Goal: Task Accomplishment & Management: Use online tool/utility

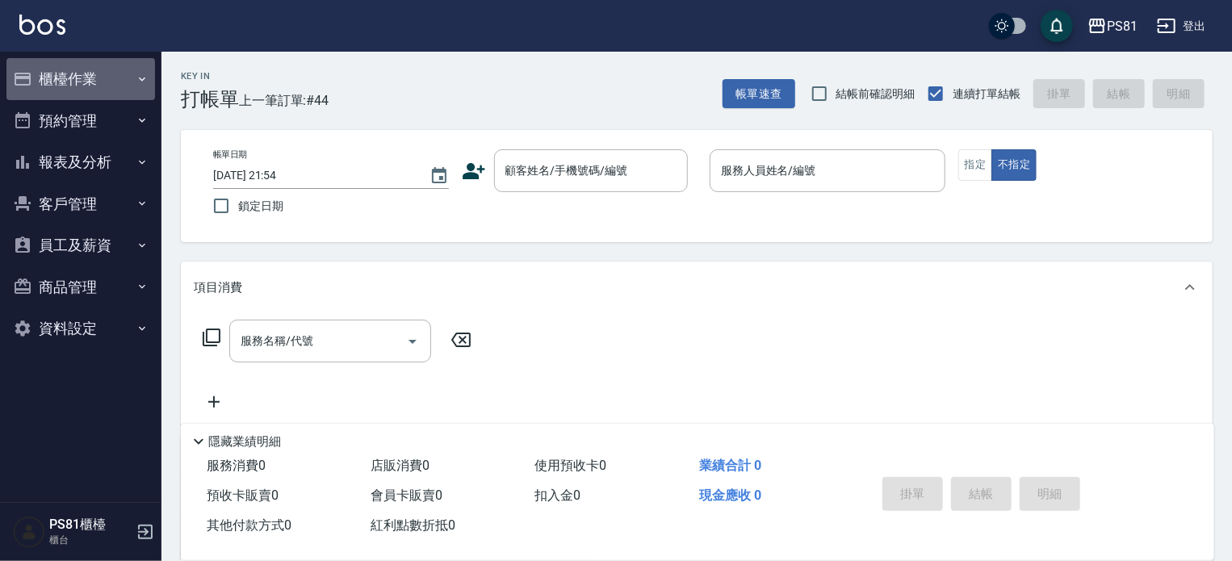
click at [95, 61] on button "櫃檯作業" at bounding box center [80, 79] width 149 height 42
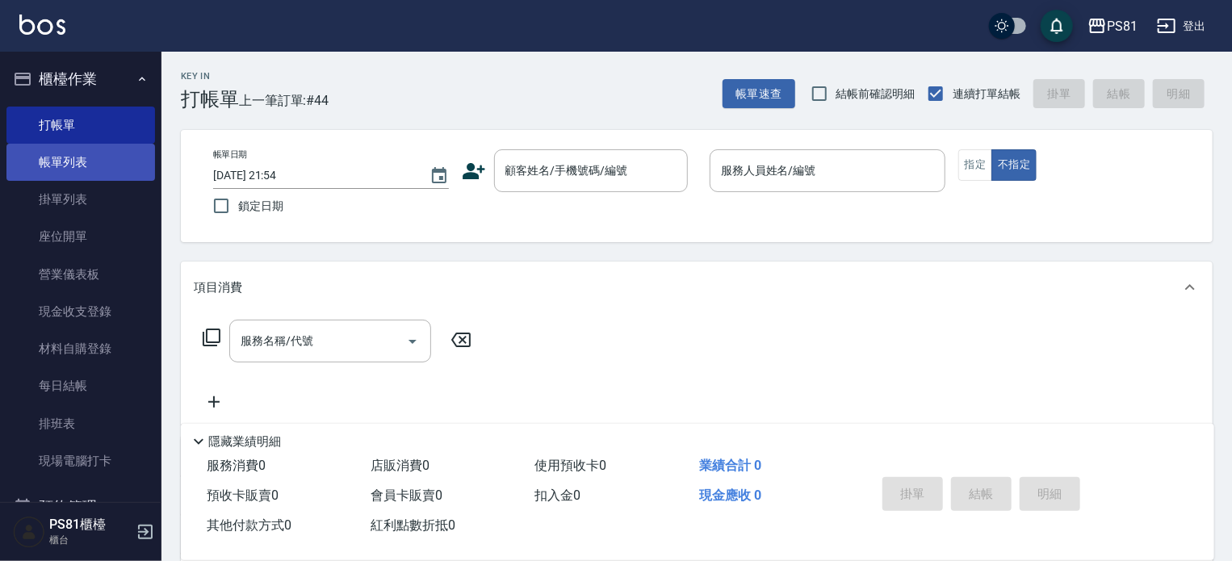
click at [114, 144] on link "帳單列表" at bounding box center [80, 162] width 149 height 37
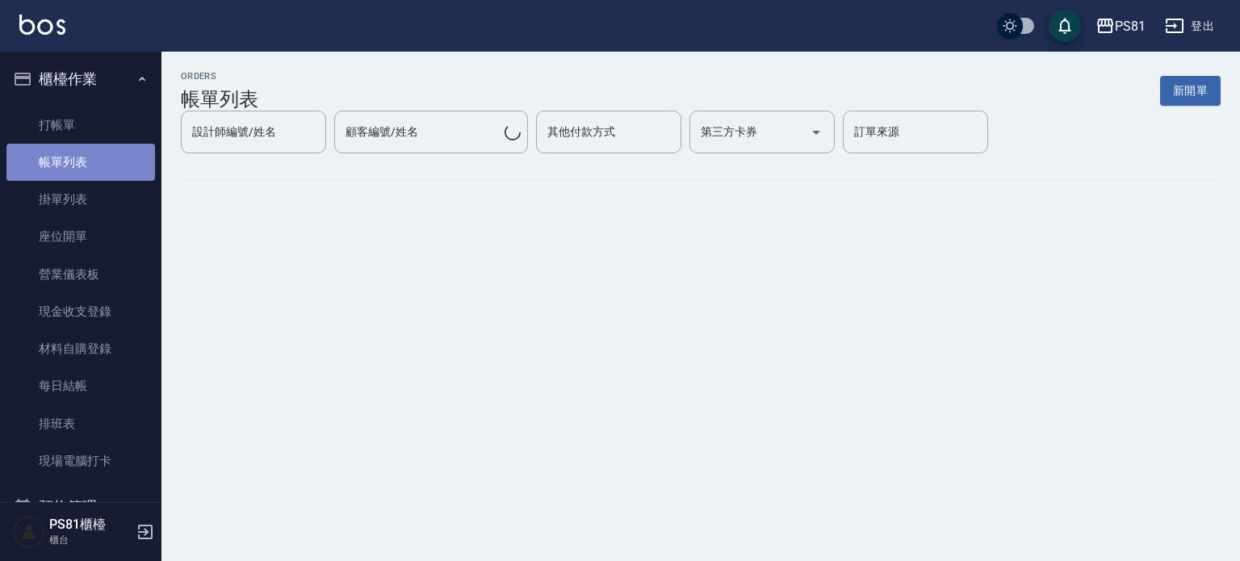
click at [114, 144] on link "帳單列表" at bounding box center [80, 162] width 149 height 37
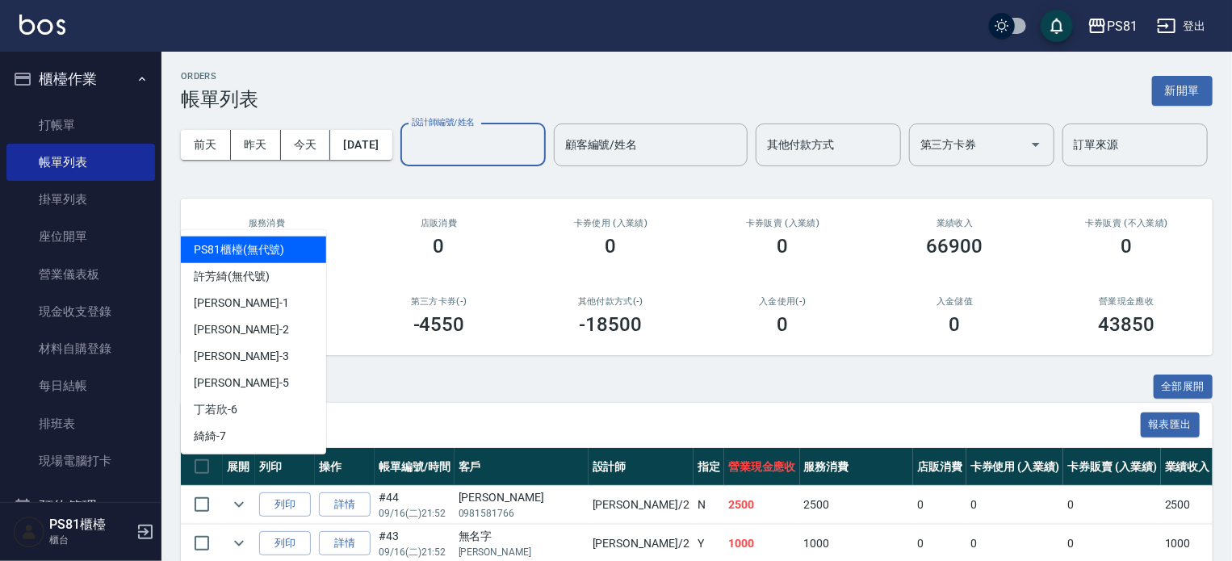
click at [408, 159] on input "設計師編號/姓名" at bounding box center [473, 145] width 131 height 28
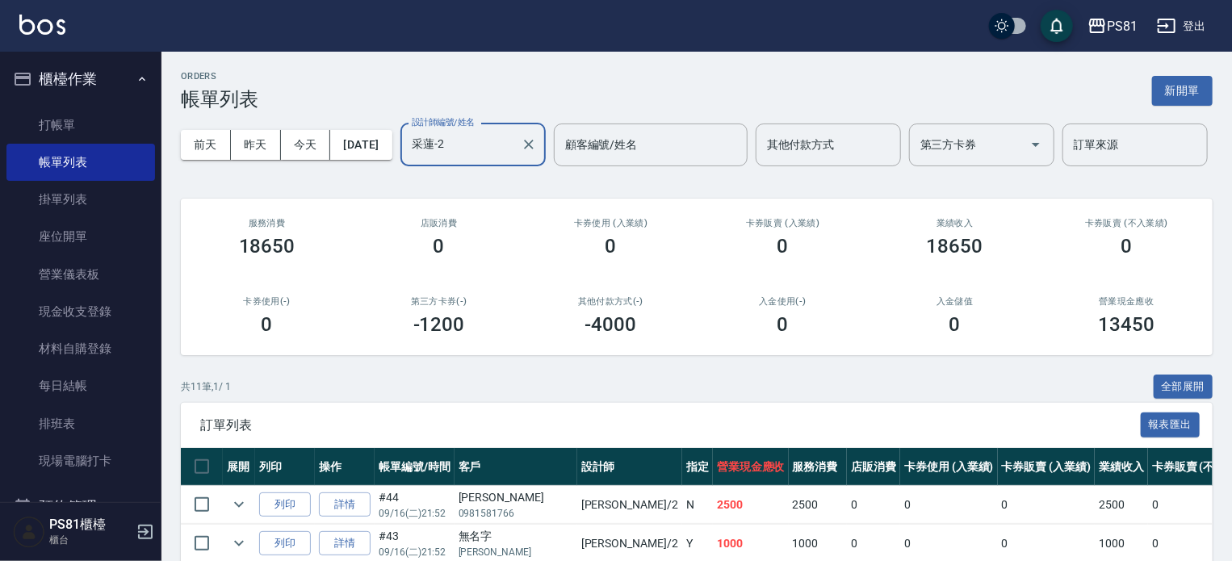
type input "采蓮-2"
click at [523, 415] on div "ORDERS 帳單列表 新開單 前天 昨天 今天 2025/09/16 設計師編號/姓名 采蓮-2 設計師編號/姓名 顧客編號/姓名 顧客編號/姓名 其他付款…" at bounding box center [696, 514] width 1071 height 924
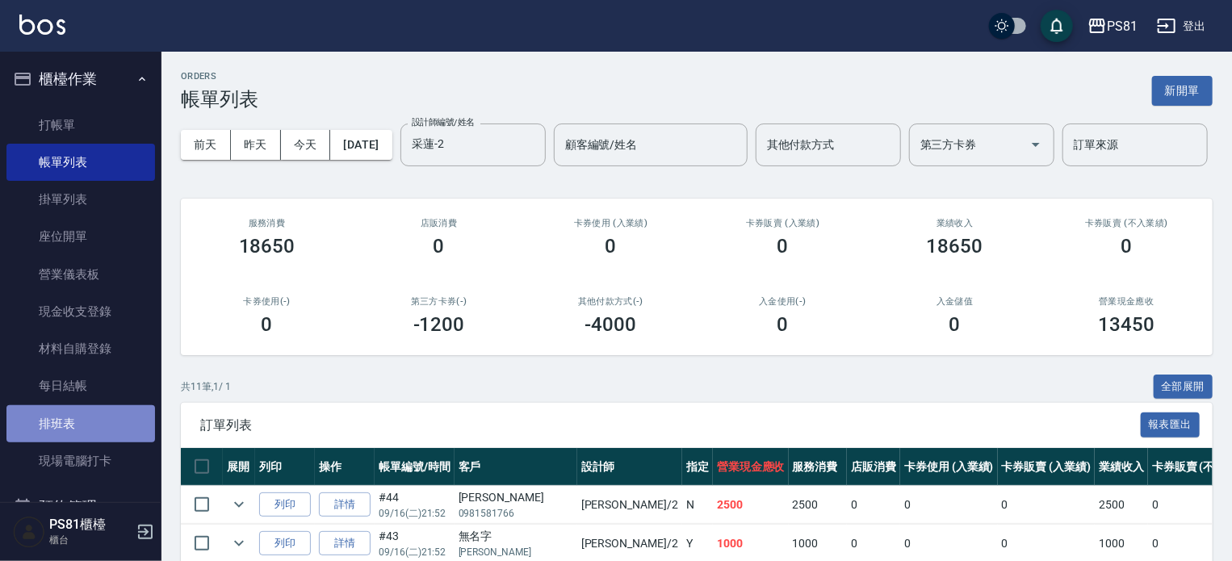
click at [89, 425] on link "排班表" at bounding box center [80, 423] width 149 height 37
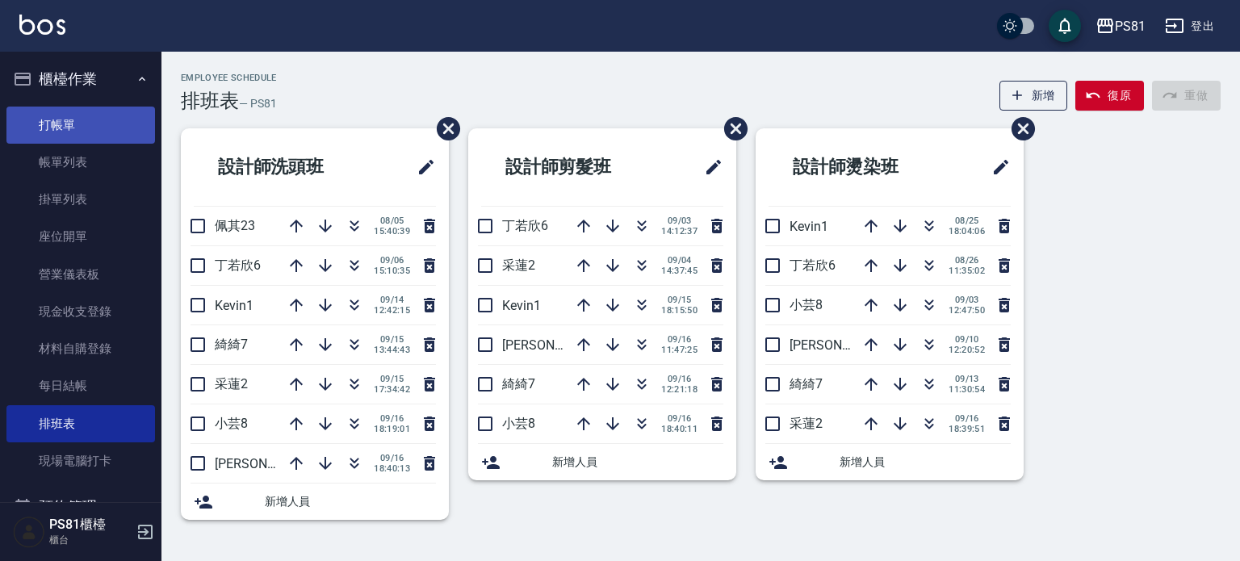
click at [52, 114] on link "打帳單" at bounding box center [80, 125] width 149 height 37
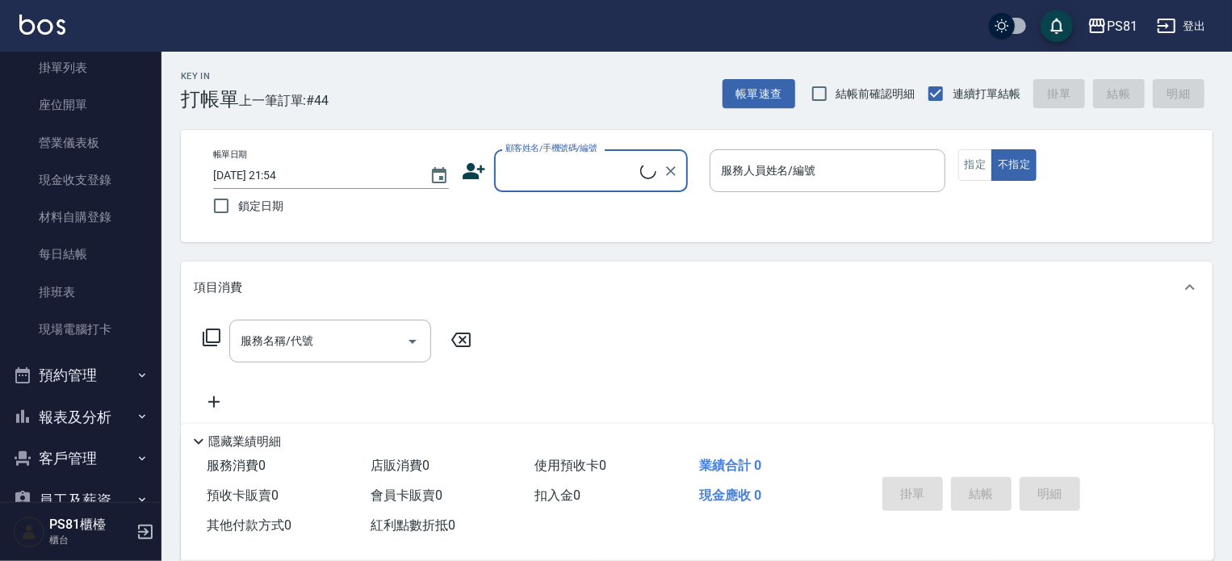
scroll to position [252, 0]
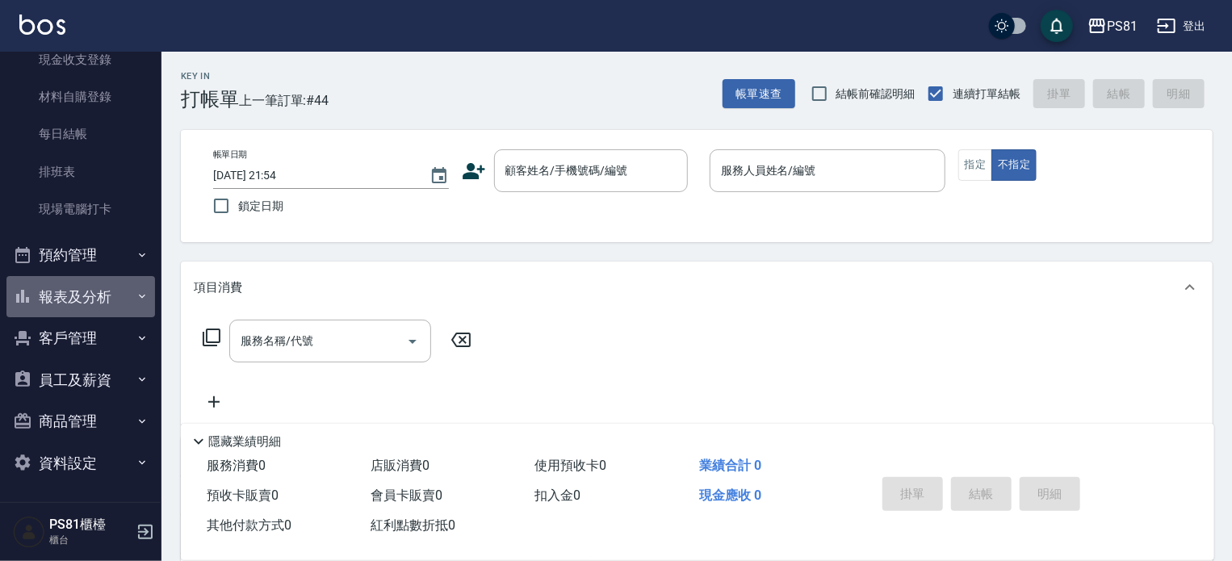
click at [92, 299] on button "報表及分析" at bounding box center [80, 297] width 149 height 42
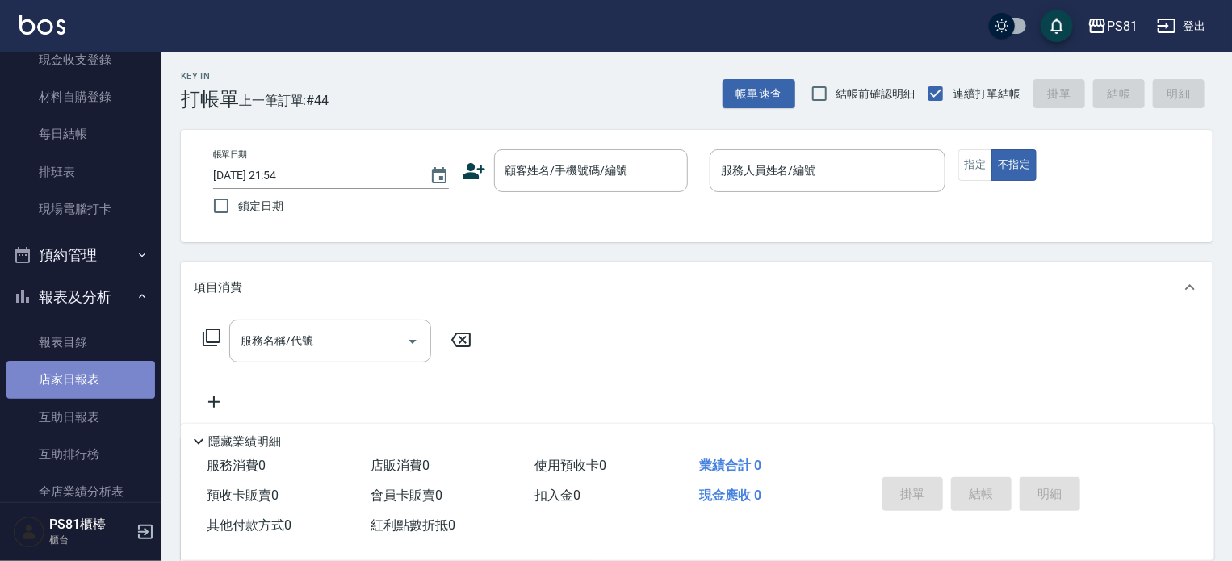
click at [113, 381] on link "店家日報表" at bounding box center [80, 379] width 149 height 37
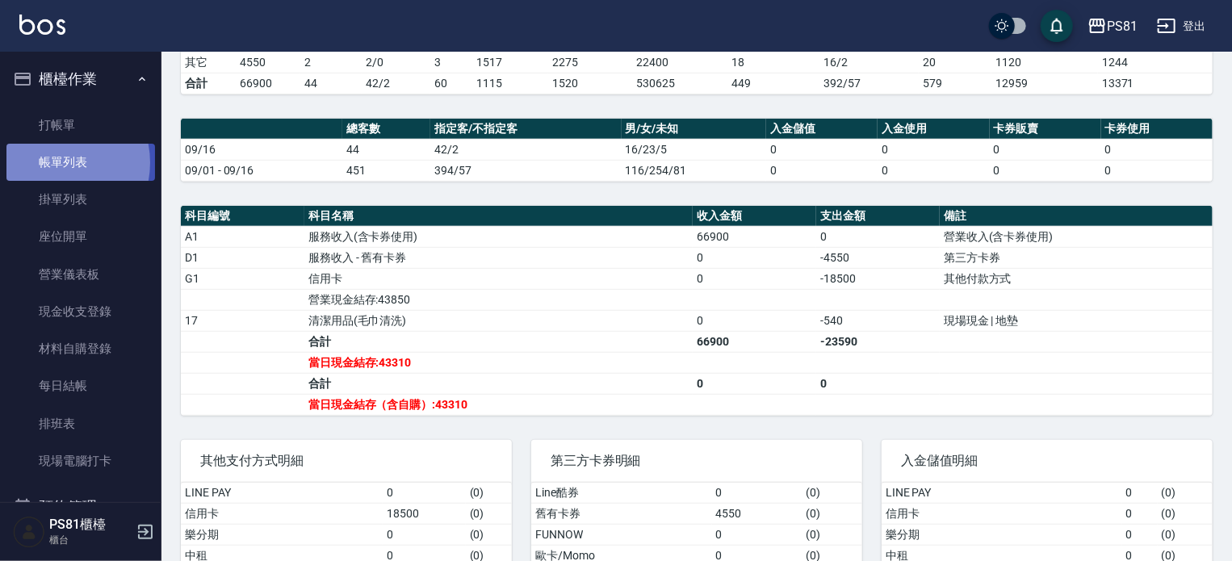
click at [52, 163] on link "帳單列表" at bounding box center [80, 162] width 149 height 37
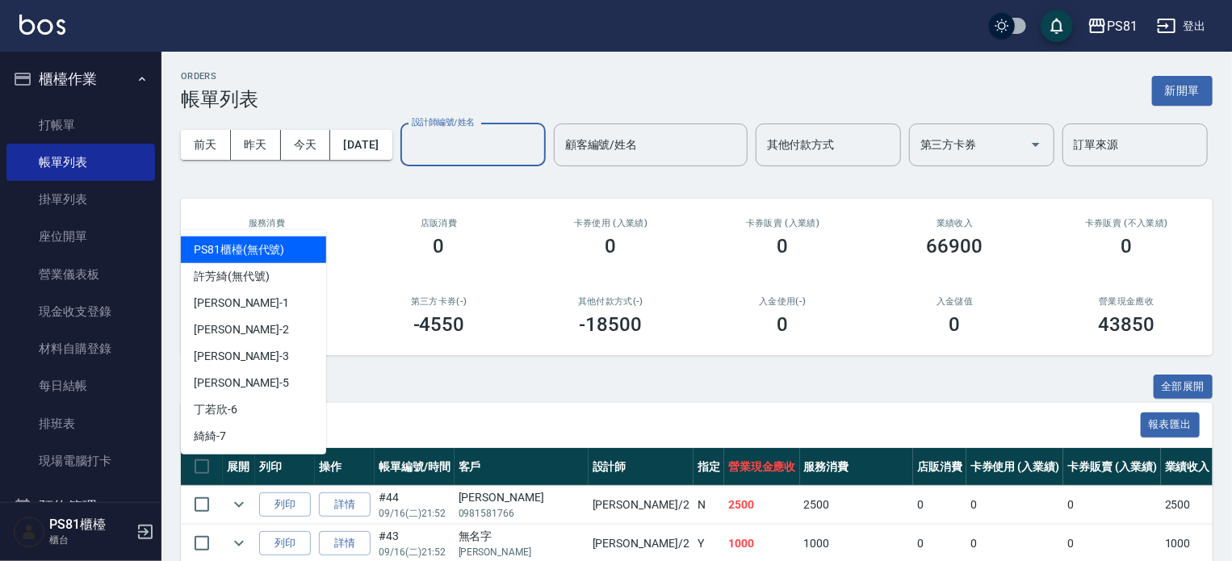
click at [408, 159] on input "設計師編號/姓名" at bounding box center [473, 145] width 131 height 28
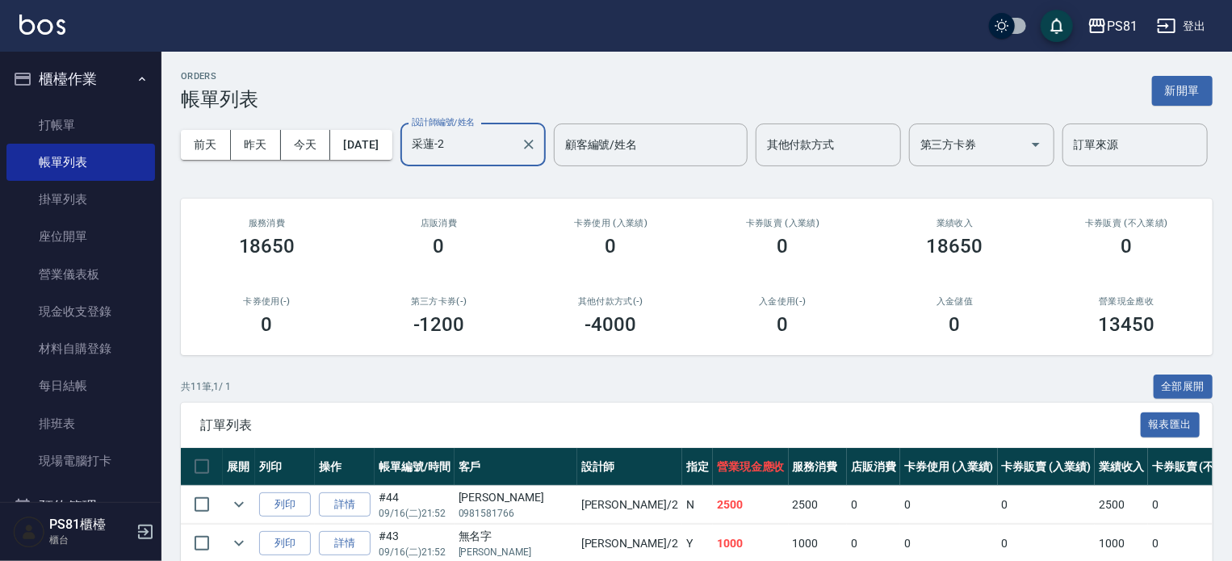
type input "采蓮-2"
click at [819, 277] on div "卡券販賣 (入業績) 0" at bounding box center [783, 238] width 172 height 78
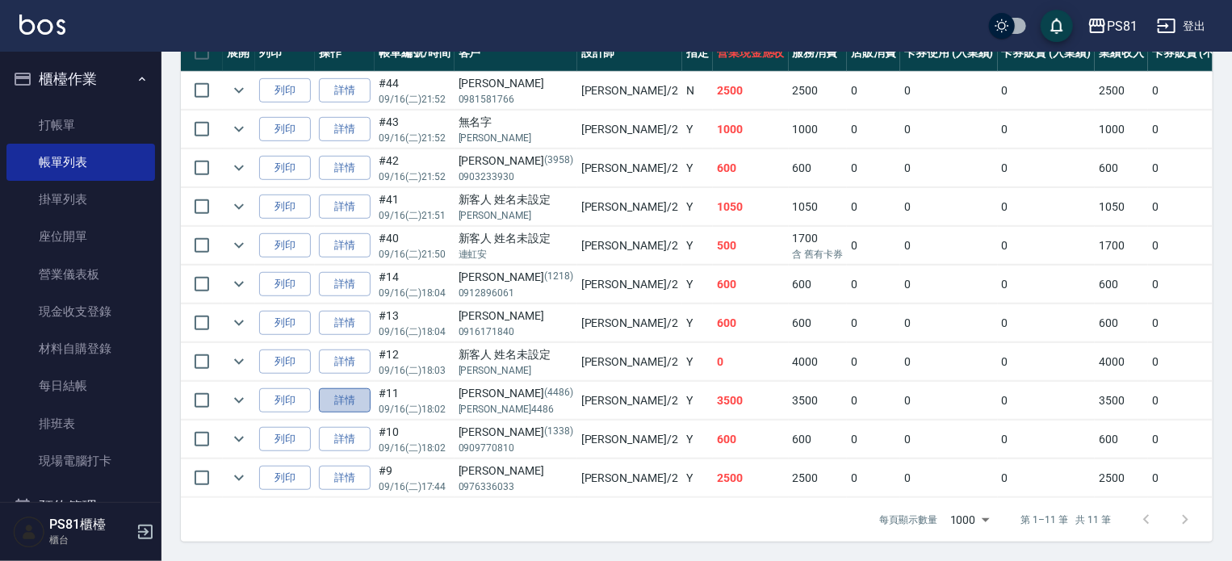
click at [355, 394] on link "詳情" at bounding box center [345, 400] width 52 height 25
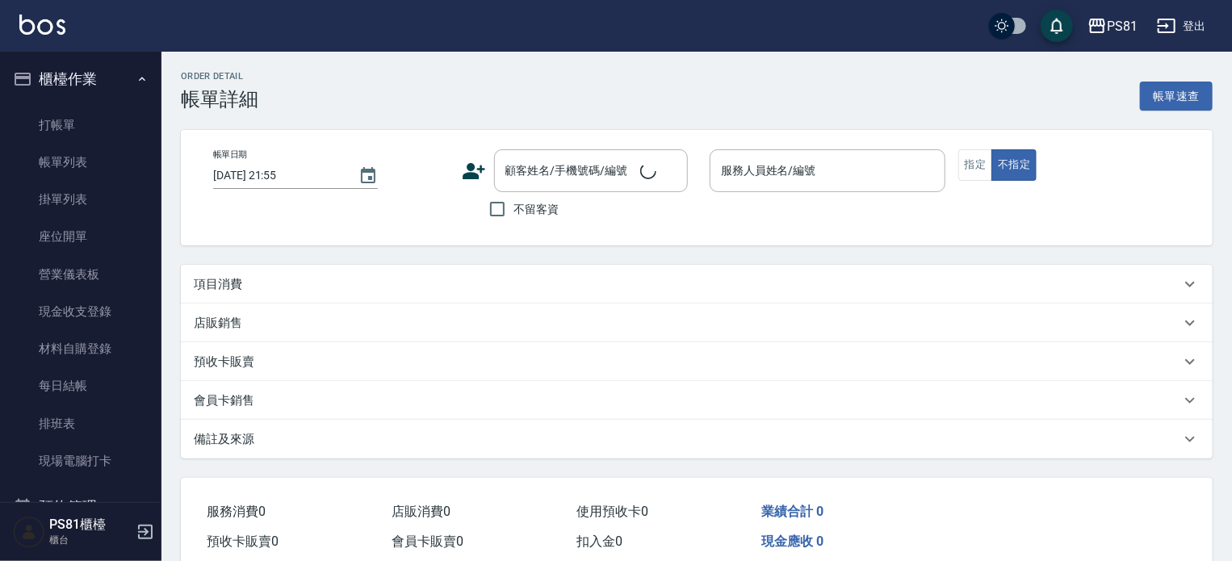
type input "2025/09/16 18:02"
type input "采蓮-2"
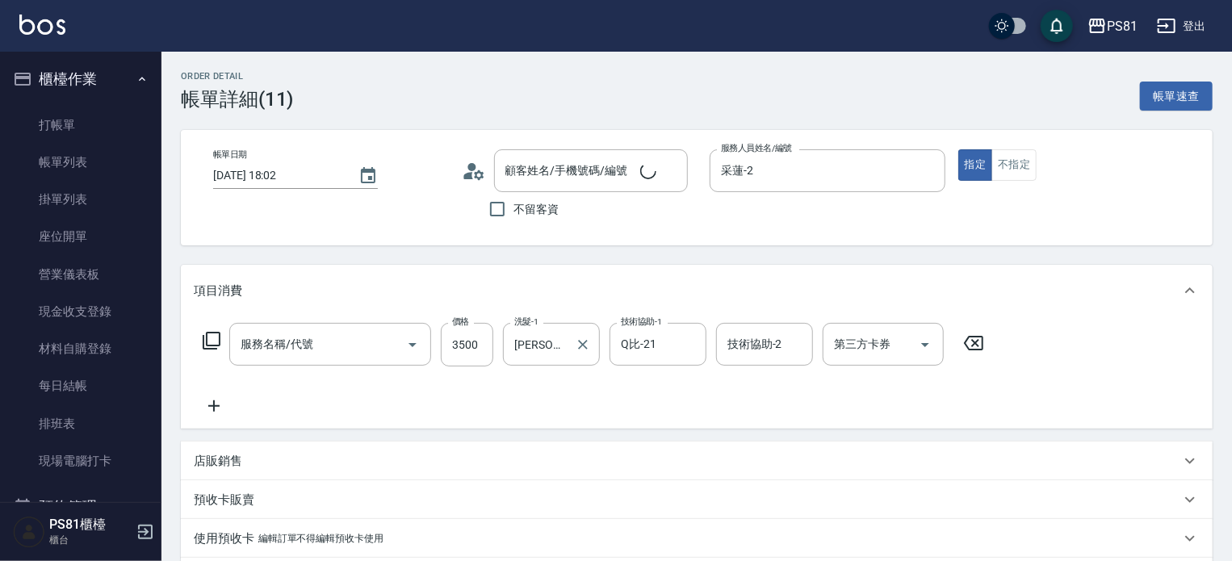
type input "旗艦離子燙(804)"
type input "黃憶帆/黃憶帆4486/4486"
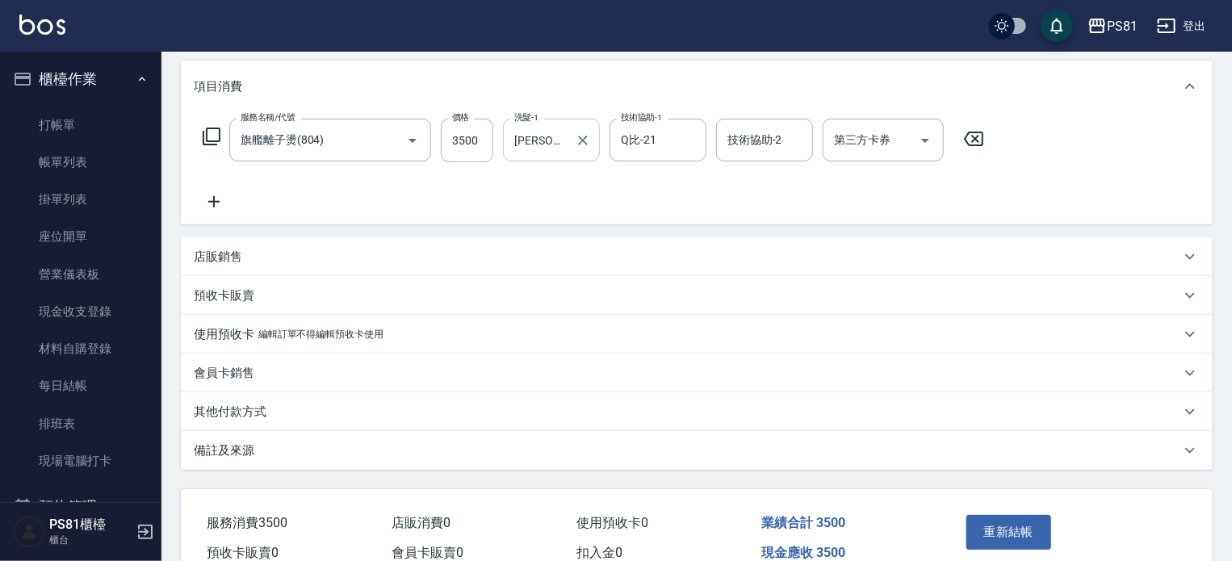
scroll to position [285, 0]
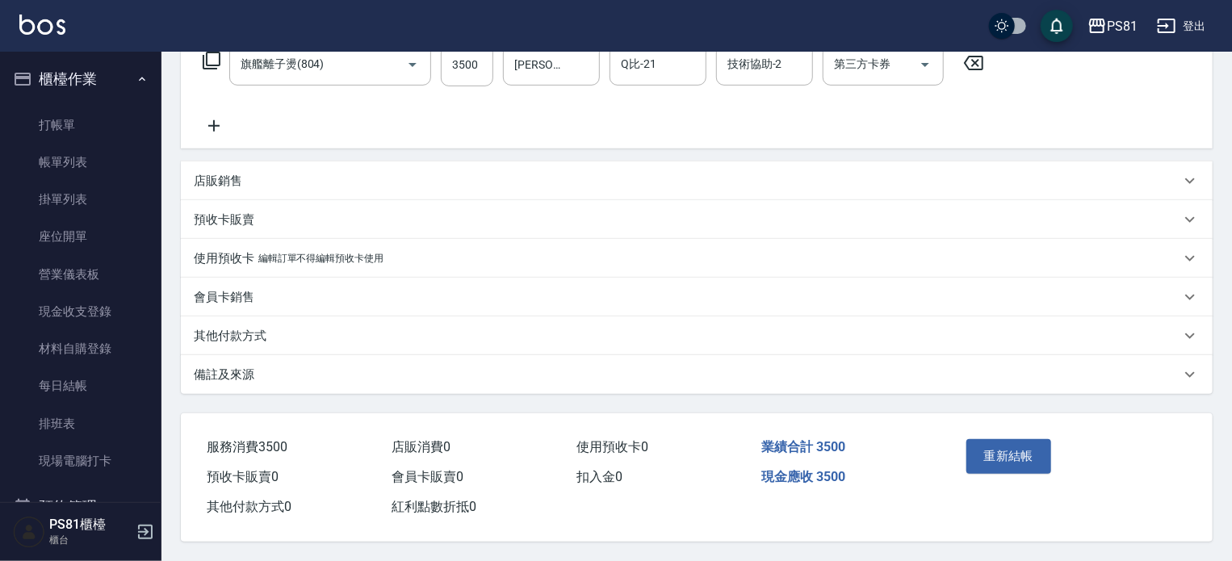
click at [247, 333] on p "其他付款方式" at bounding box center [230, 336] width 73 height 17
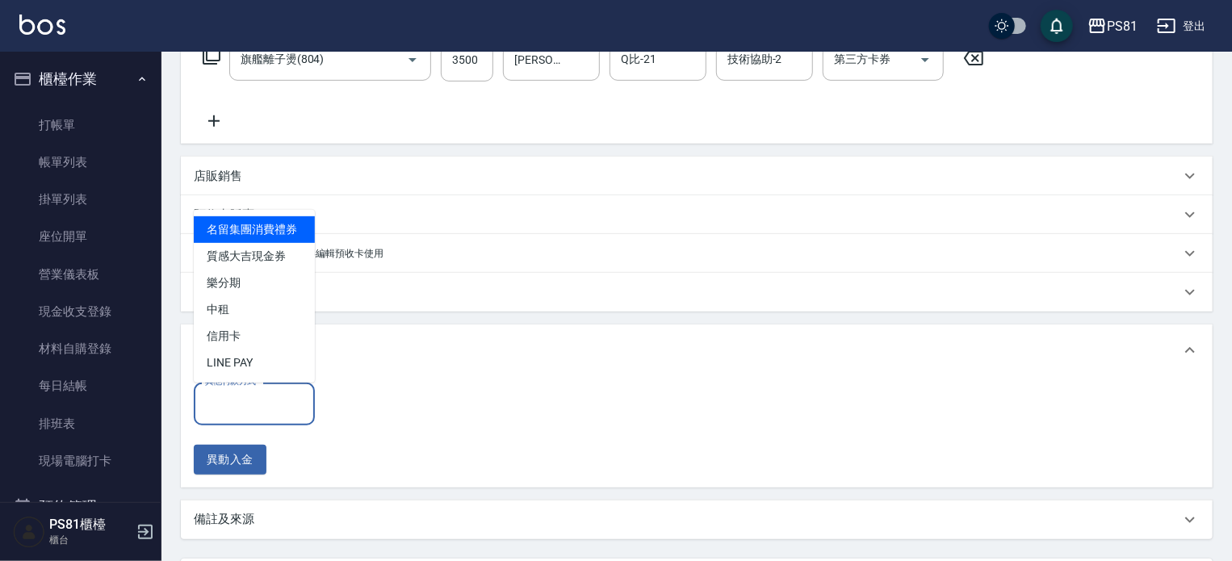
click at [284, 413] on input "其他付款方式" at bounding box center [254, 404] width 107 height 28
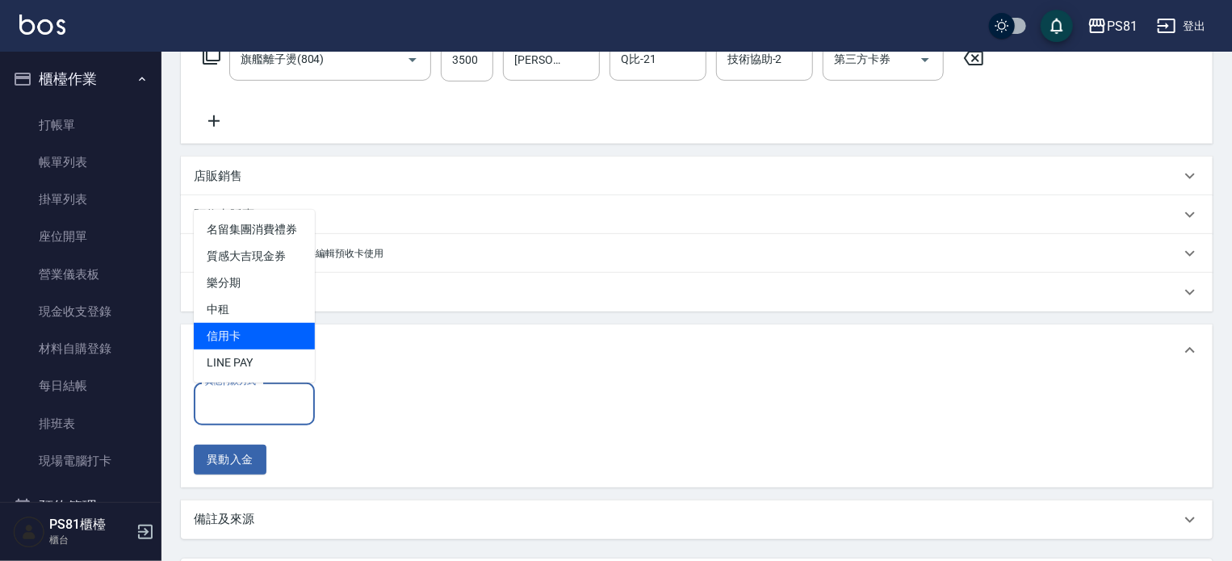
click at [244, 328] on span "信用卡" at bounding box center [254, 336] width 121 height 27
type input "信用卡"
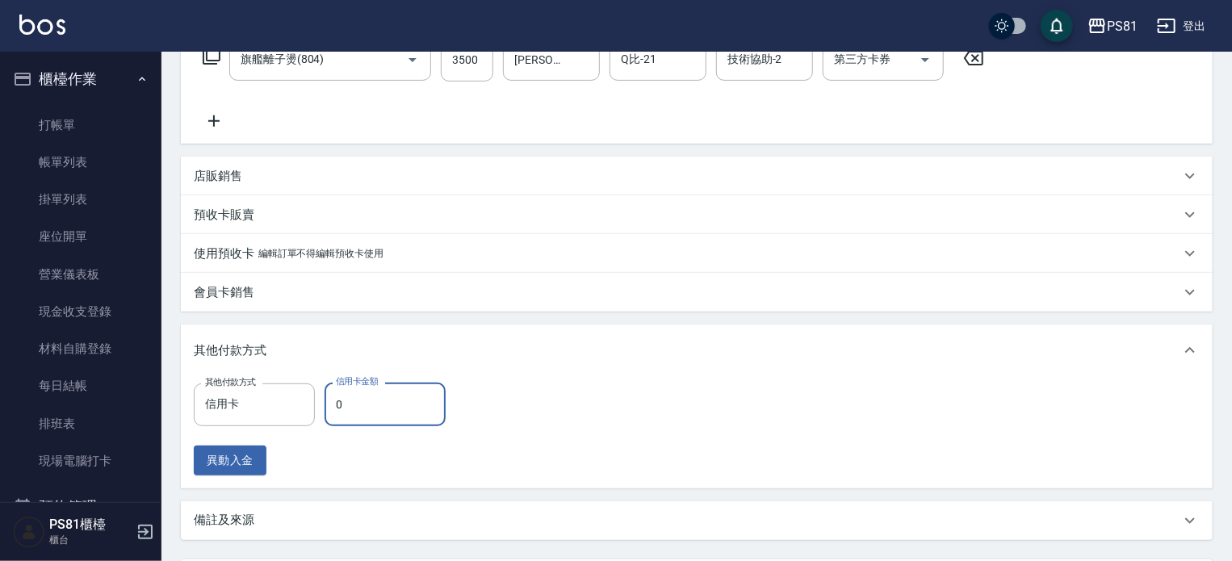
click at [423, 418] on input "0" at bounding box center [385, 405] width 121 height 44
type input "3500"
click at [537, 425] on div "其他付款方式 信用卡 其他付款方式 信用卡金額 3500 信用卡金額 異動入金" at bounding box center [697, 429] width 1006 height 93
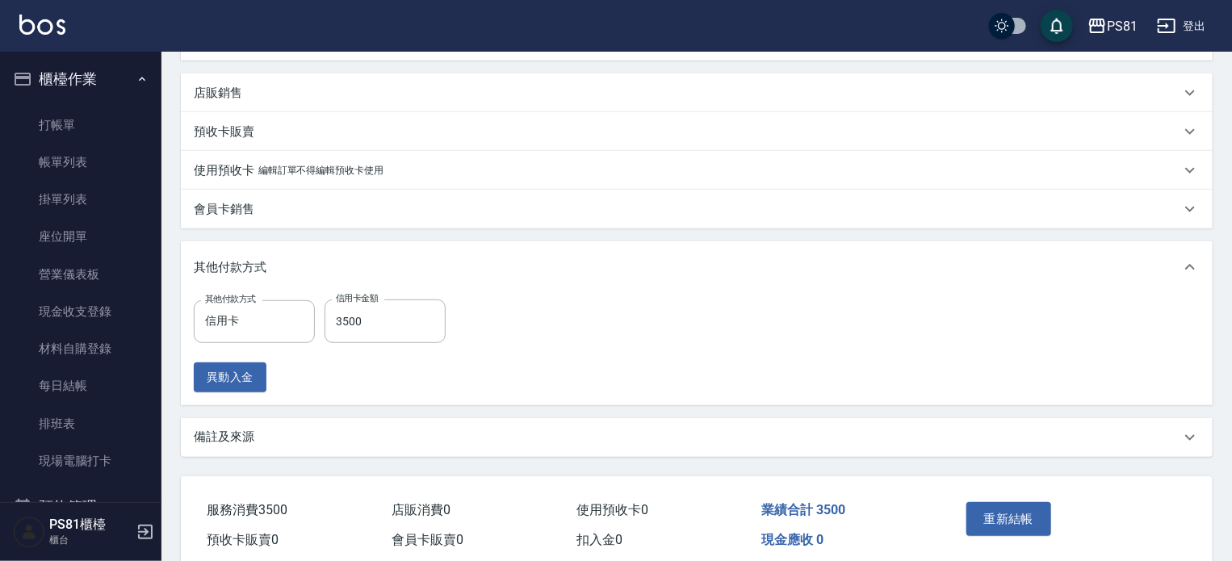
scroll to position [436, 0]
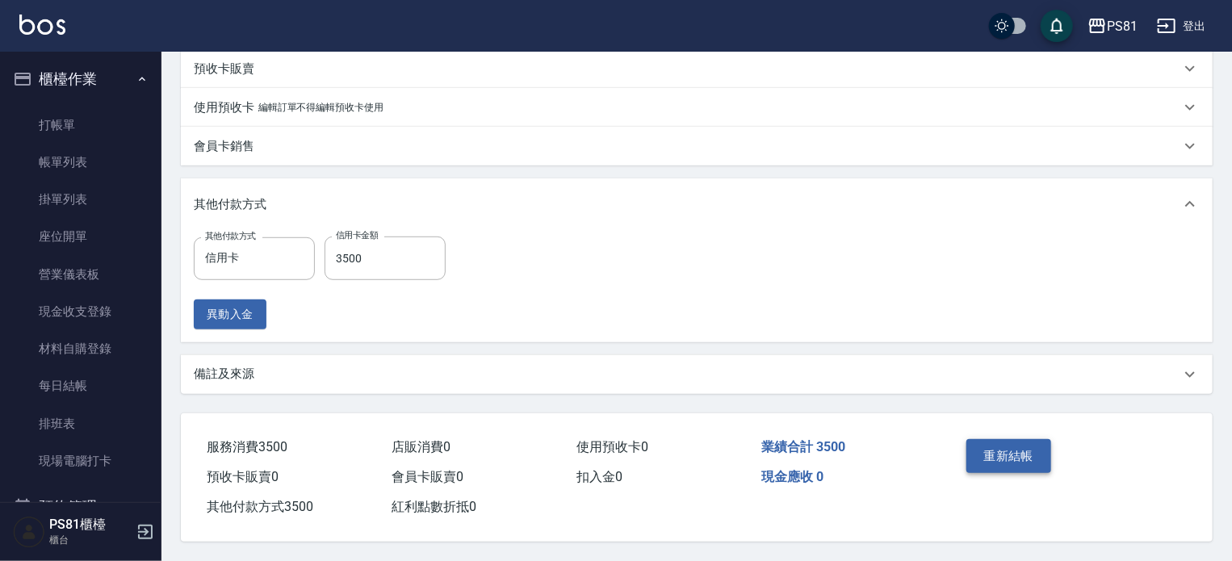
click at [969, 448] on button "重新結帳" at bounding box center [1009, 456] width 86 height 34
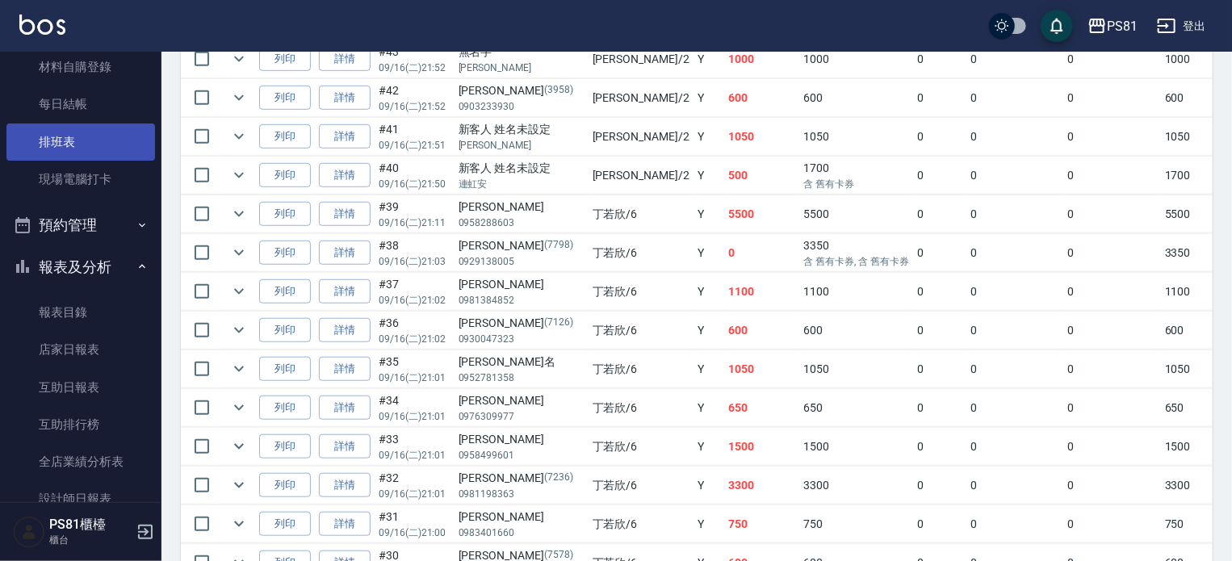
scroll to position [323, 0]
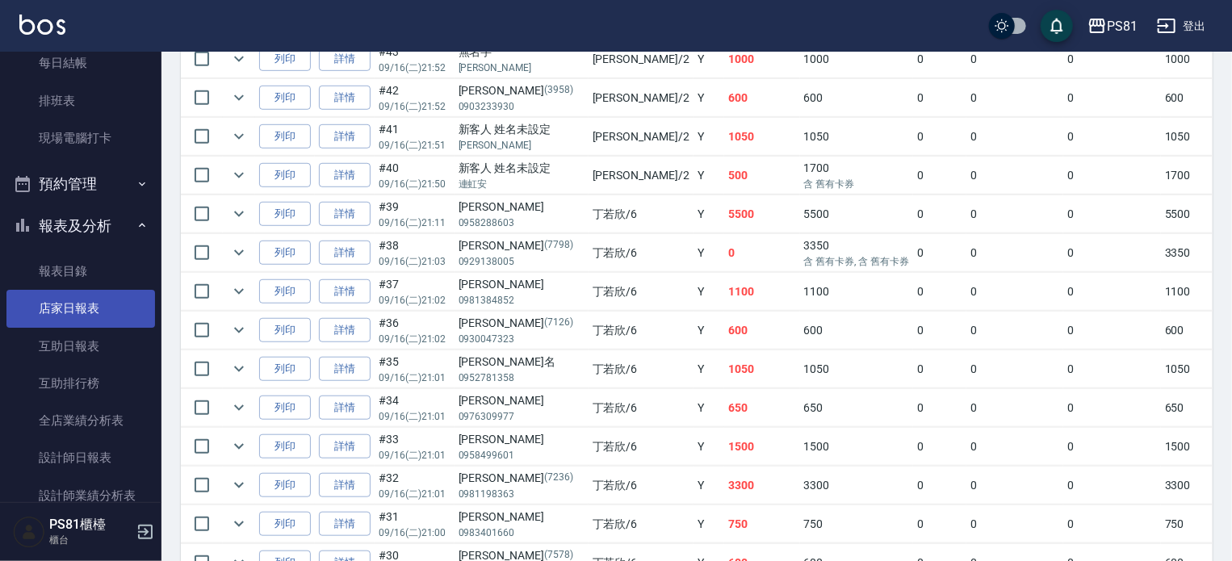
click at [102, 297] on link "店家日報表" at bounding box center [80, 308] width 149 height 37
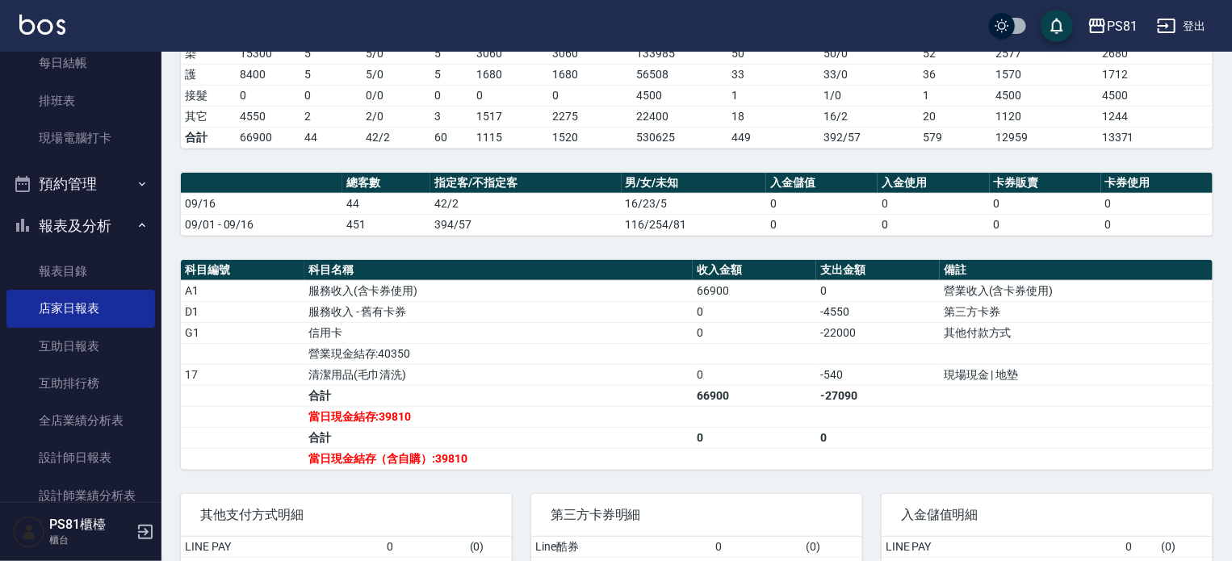
scroll to position [459, 0]
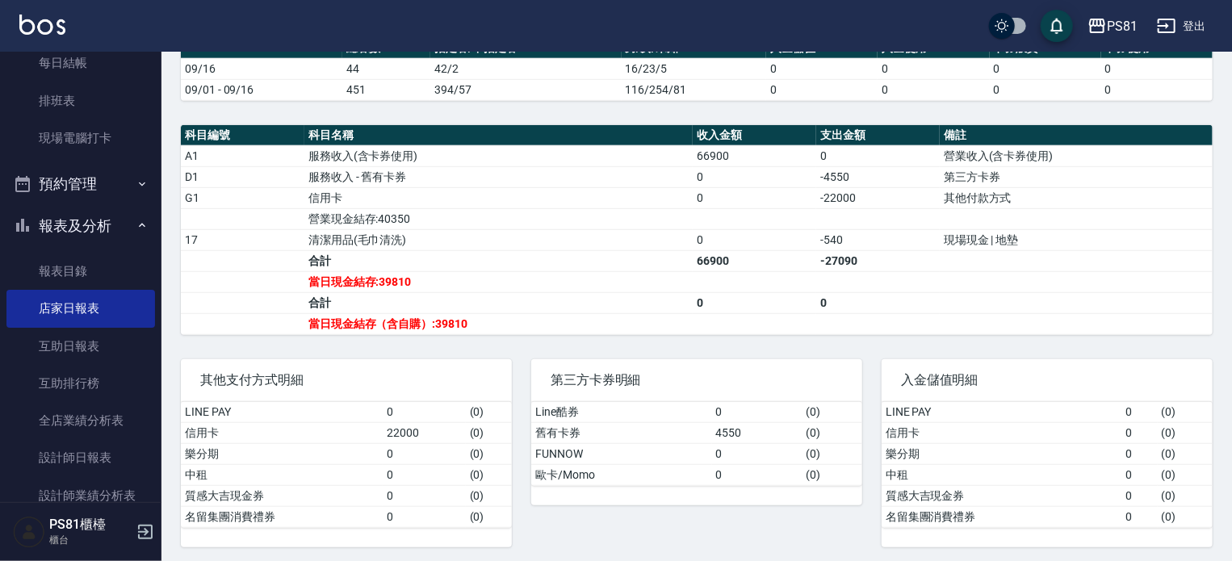
click at [885, 316] on td "a dense table" at bounding box center [878, 323] width 124 height 21
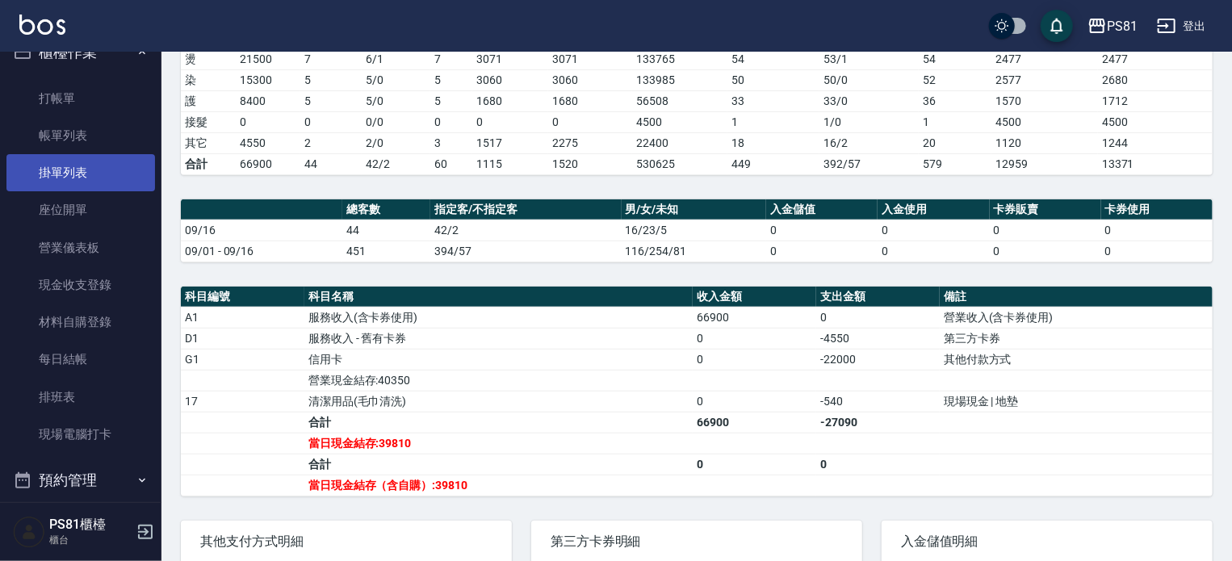
scroll to position [0, 0]
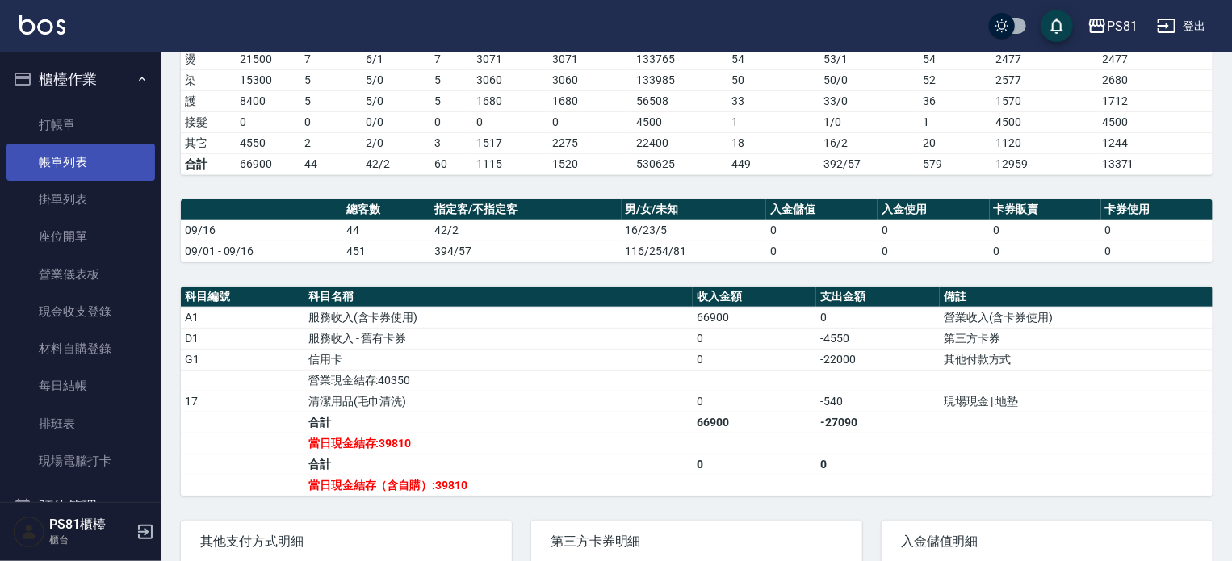
click at [89, 164] on link "帳單列表" at bounding box center [80, 162] width 149 height 37
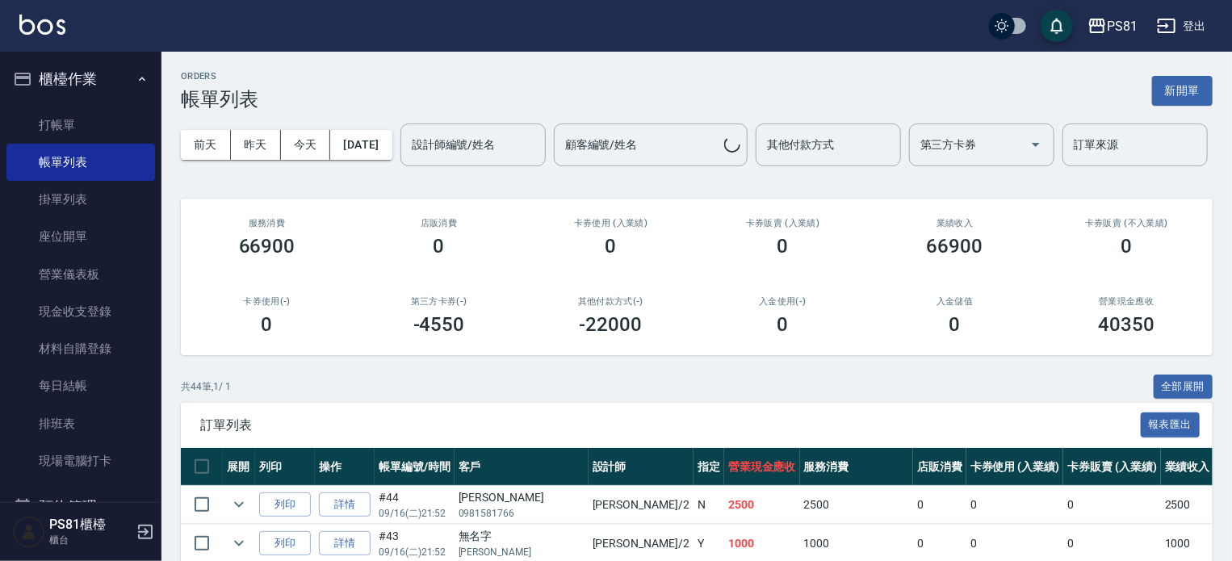
scroll to position [484, 0]
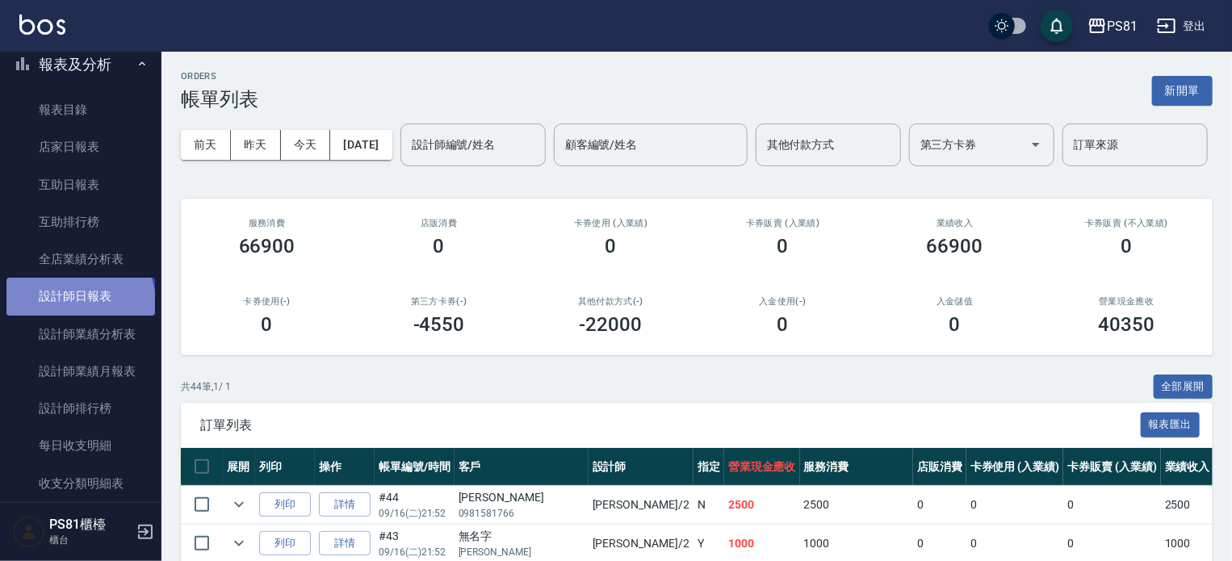
click at [78, 303] on link "設計師日報表" at bounding box center [80, 296] width 149 height 37
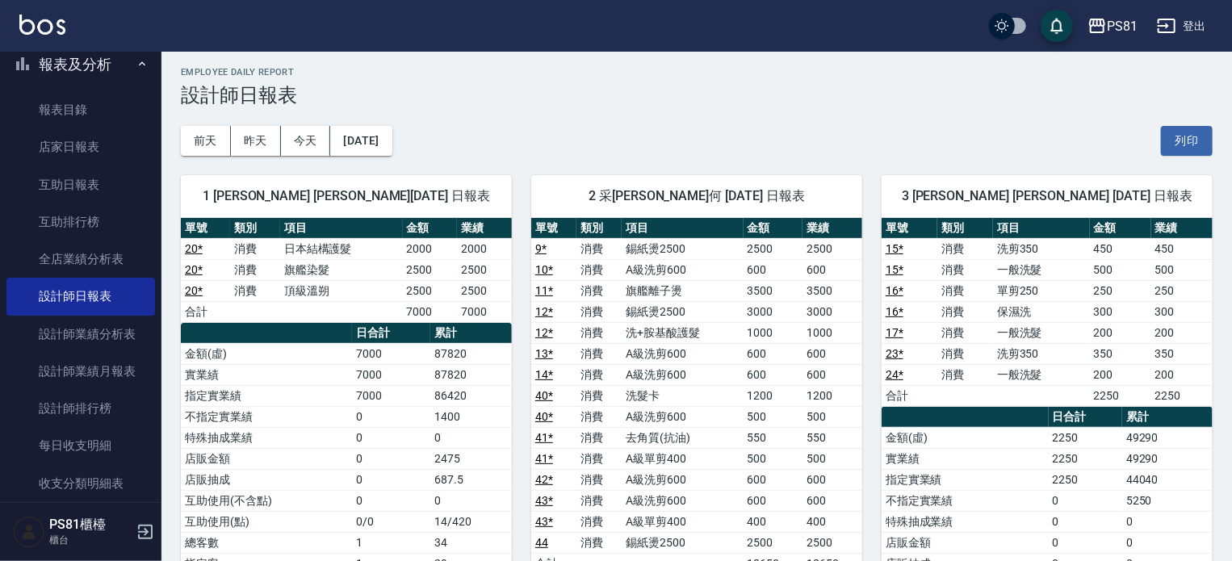
scroll to position [81, 0]
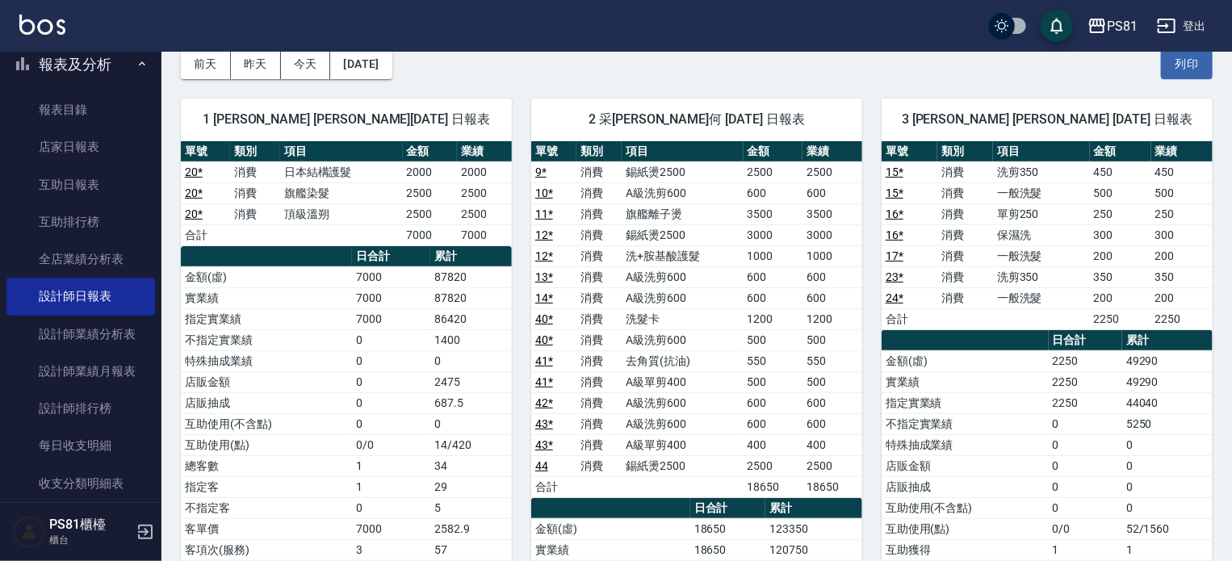
click at [333, 358] on td "特殊抽成業績" at bounding box center [266, 360] width 171 height 21
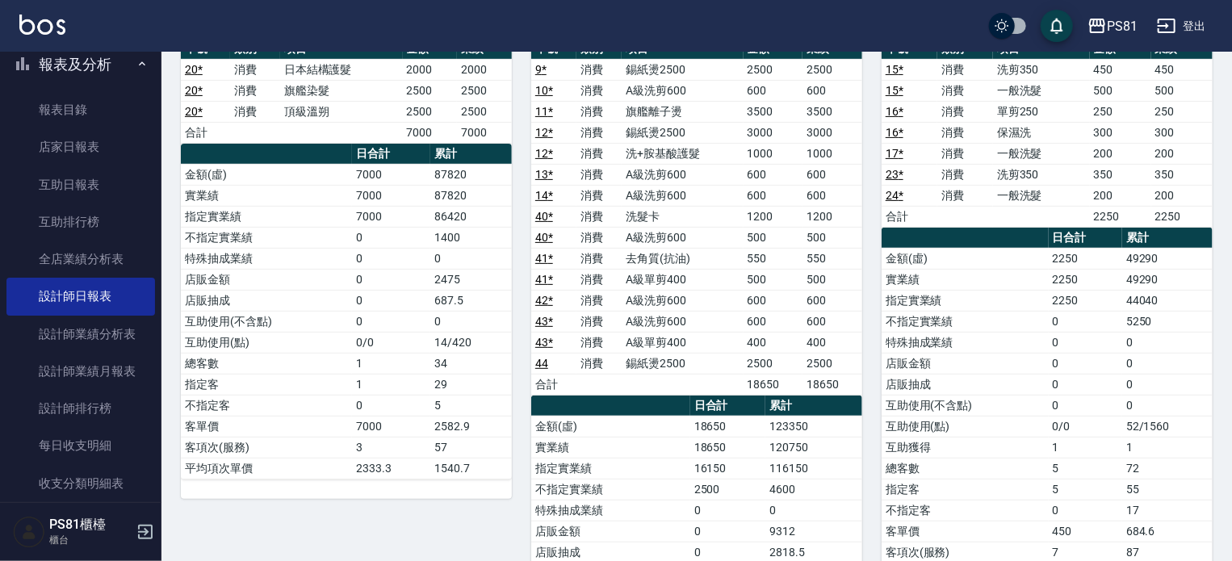
scroll to position [0, 0]
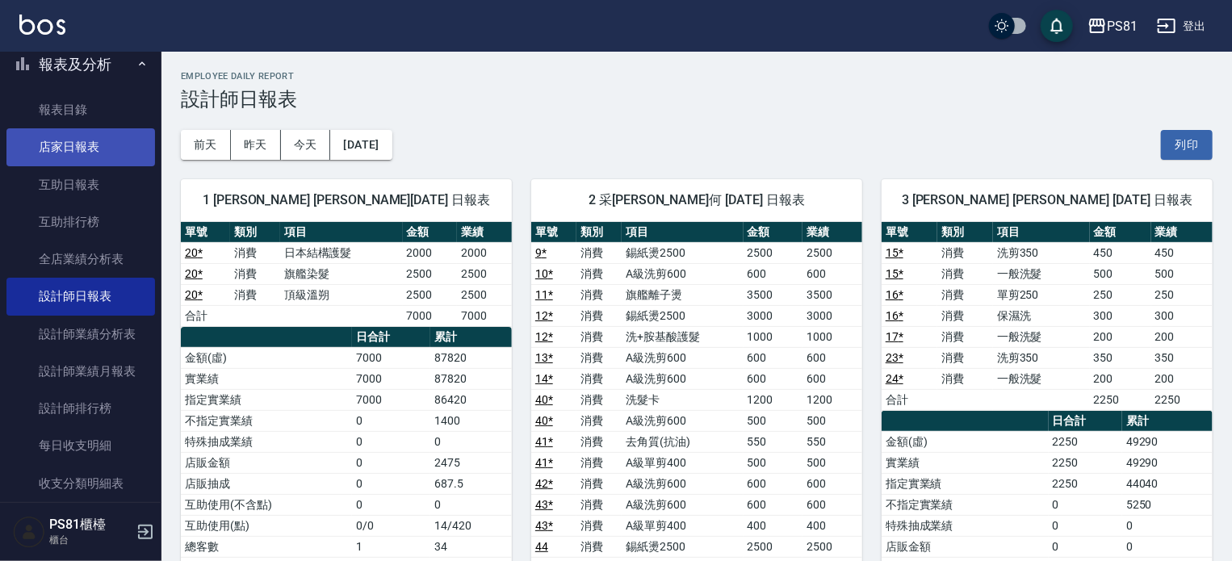
click at [90, 145] on link "店家日報表" at bounding box center [80, 146] width 149 height 37
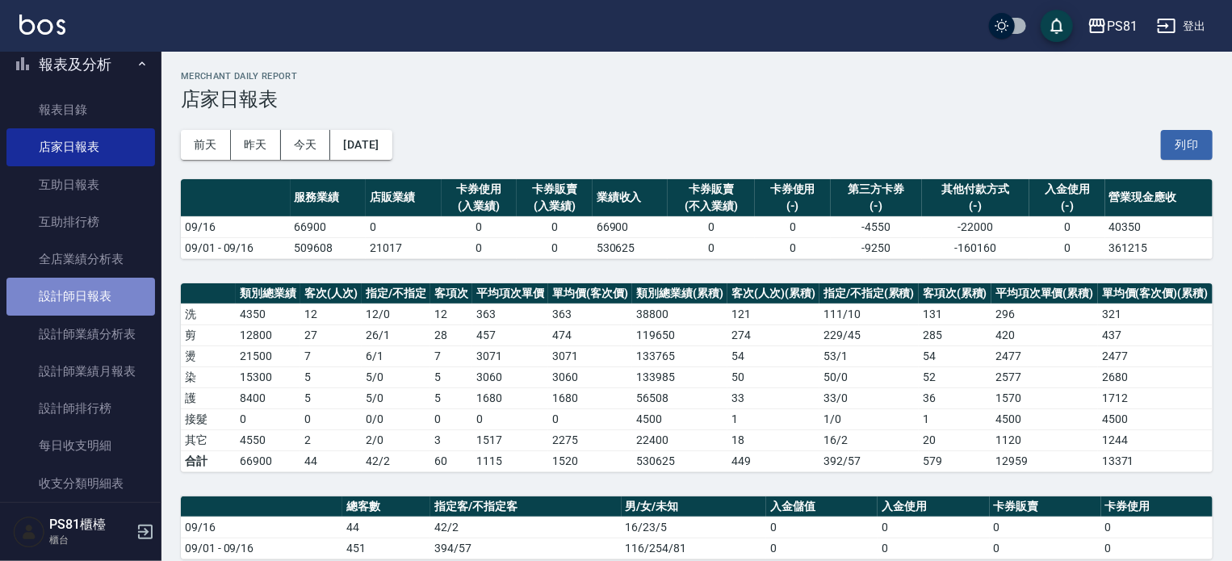
click at [115, 291] on link "設計師日報表" at bounding box center [80, 296] width 149 height 37
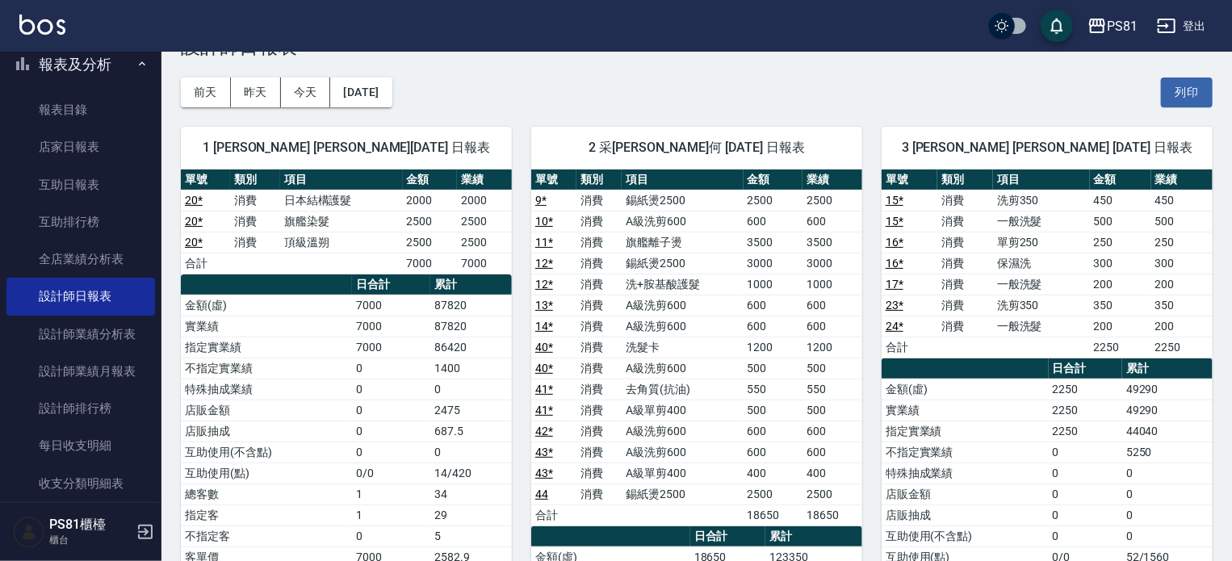
scroll to position [81, 0]
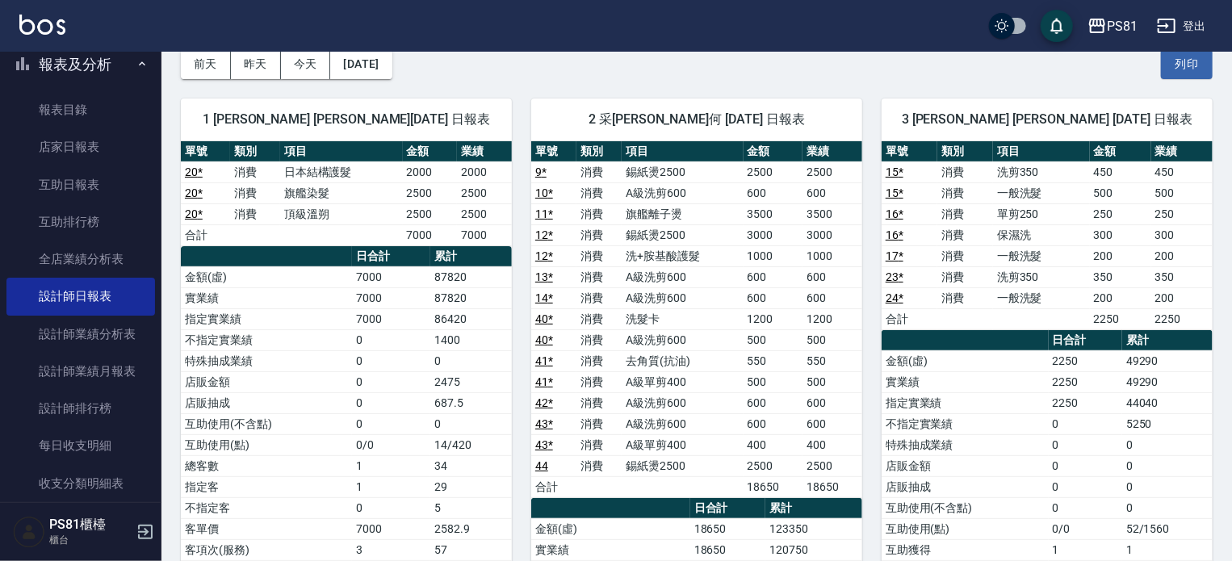
click at [874, 457] on div "3 晏菱 張晏菱 09/16/2025 日報表 單號 類別 項目 金額 業績 15 * 消費 洗剪350 450 450 15 * 消費 一般洗髮 500 5…" at bounding box center [1037, 466] width 350 height 774
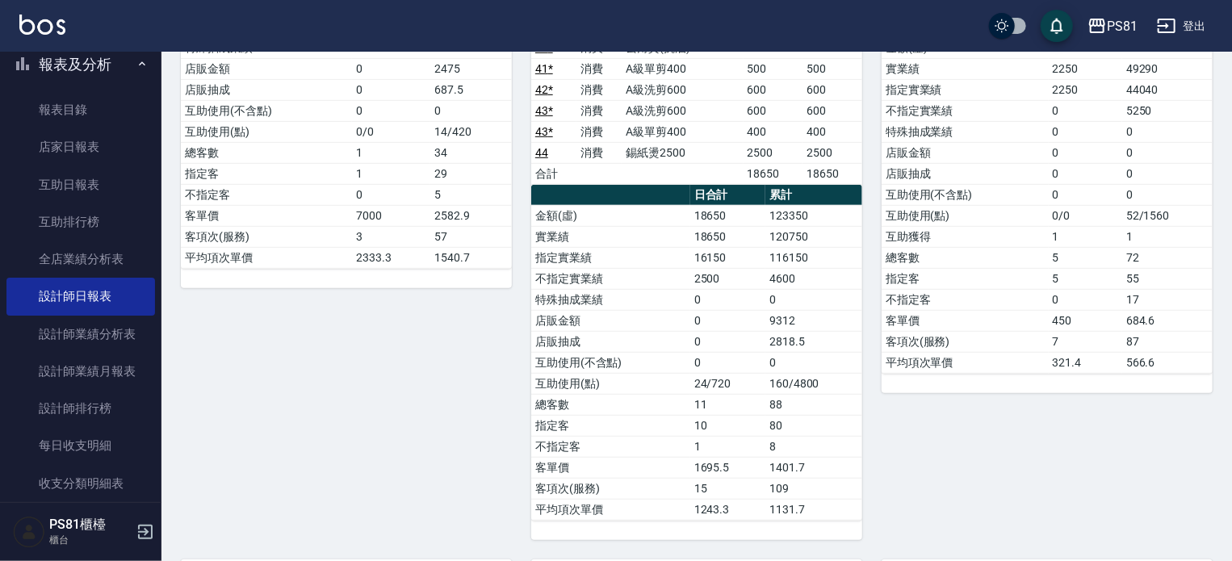
scroll to position [565, 0]
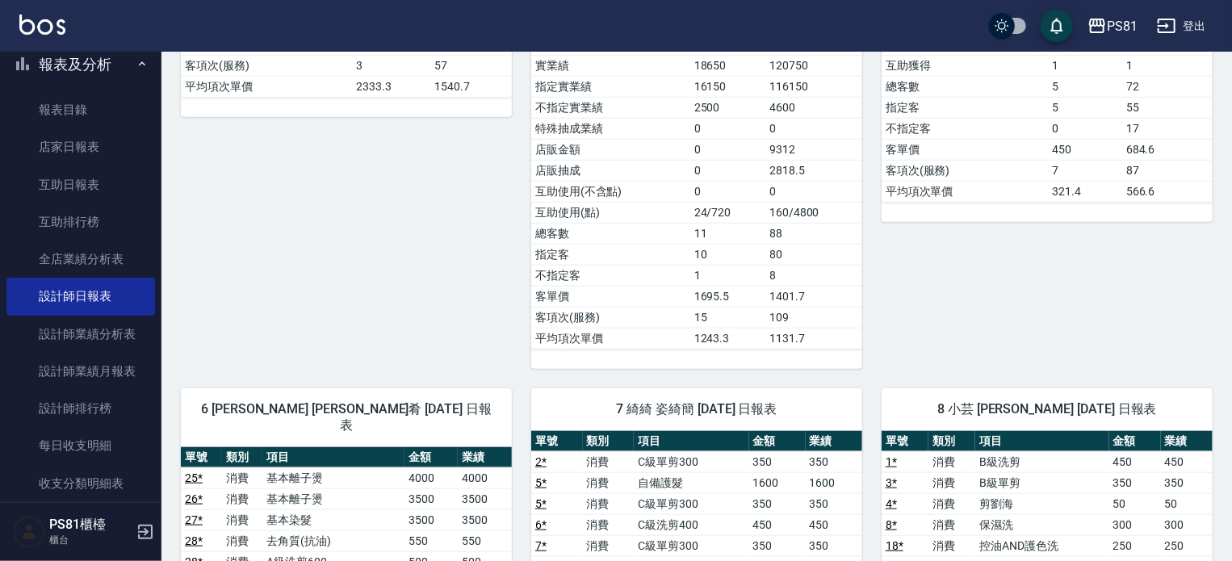
click at [895, 397] on div "8 小芸 宋佩芸 09/16/2025 日報表" at bounding box center [1047, 409] width 331 height 42
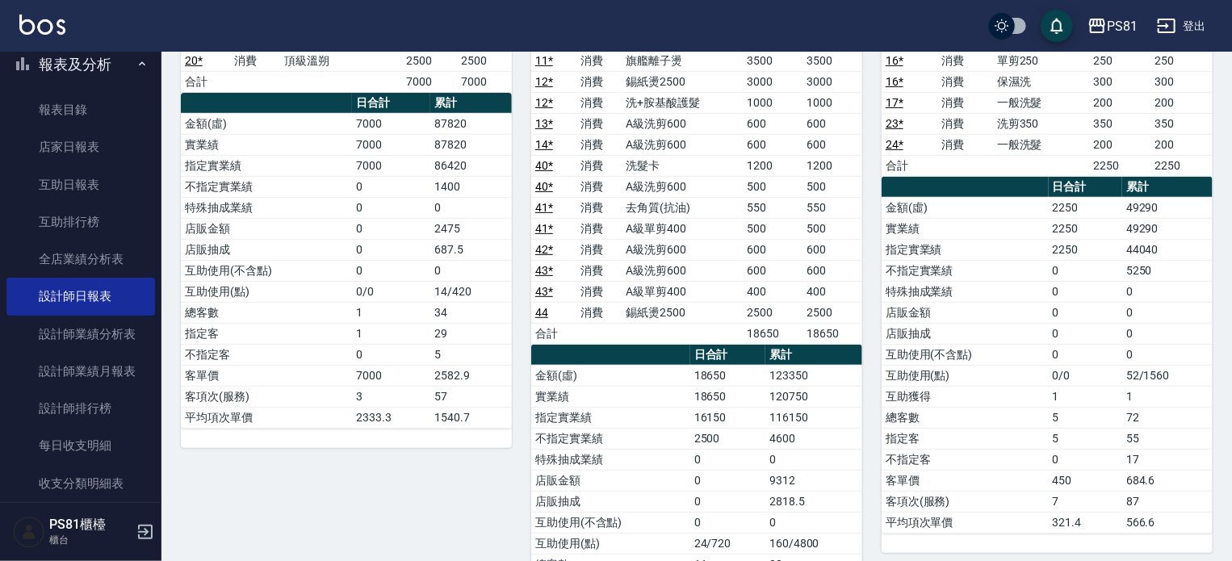
scroll to position [404, 0]
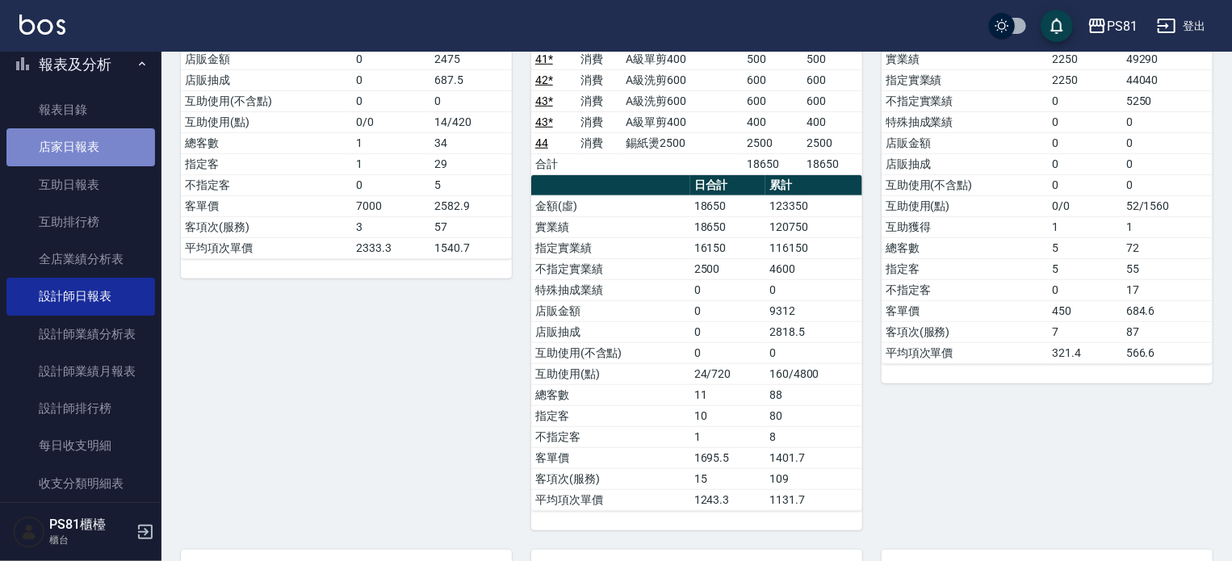
click at [103, 154] on link "店家日報表" at bounding box center [80, 146] width 149 height 37
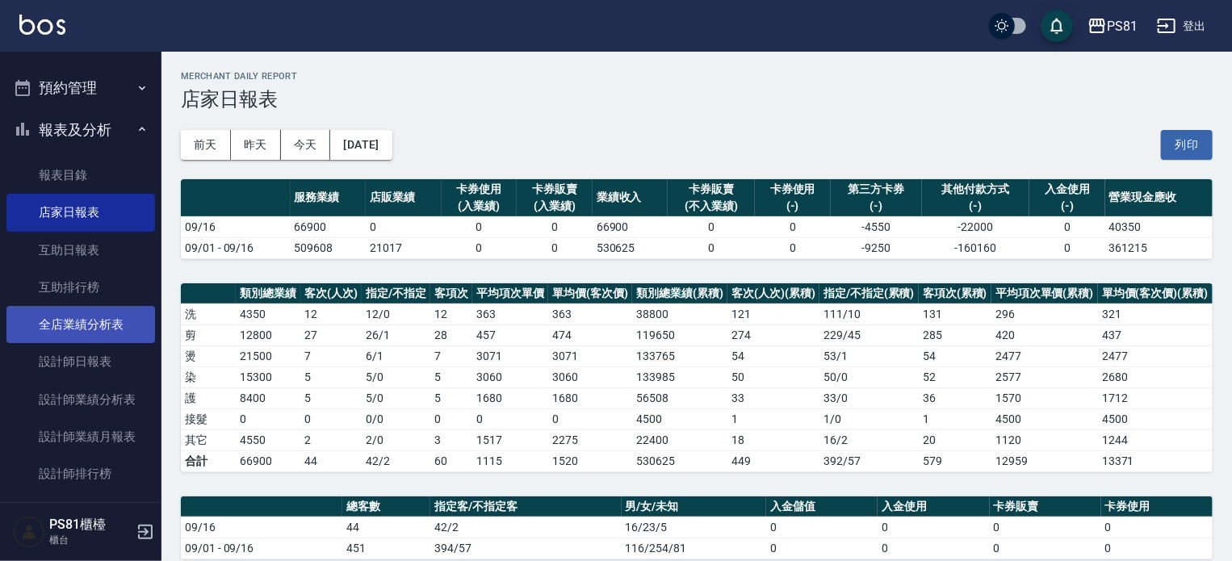
scroll to position [323, 0]
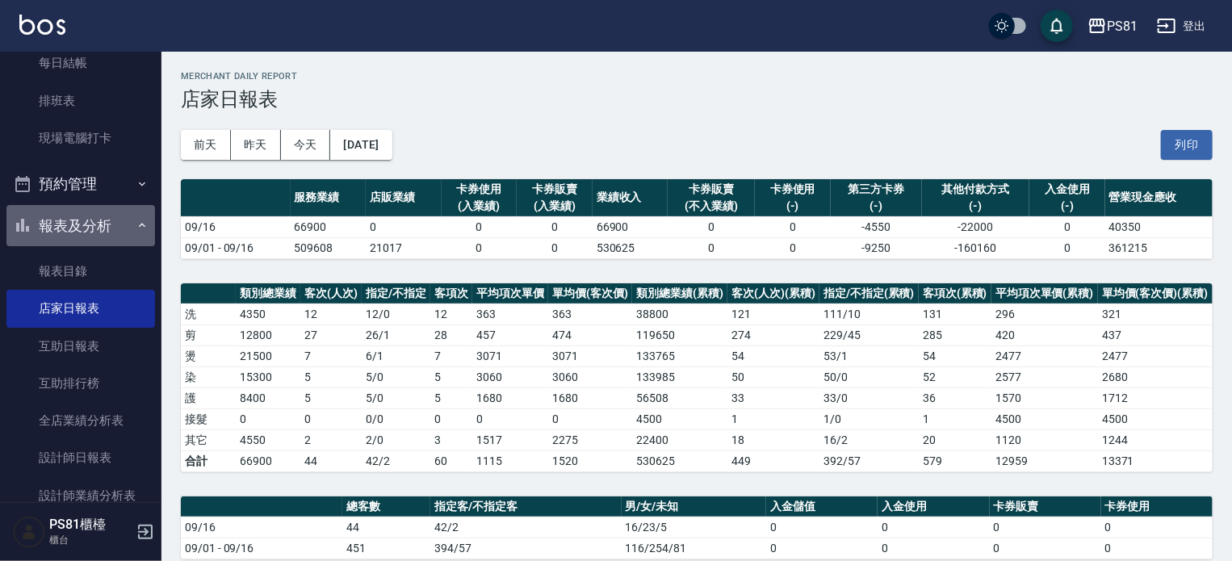
click at [111, 223] on button "報表及分析" at bounding box center [80, 226] width 149 height 42
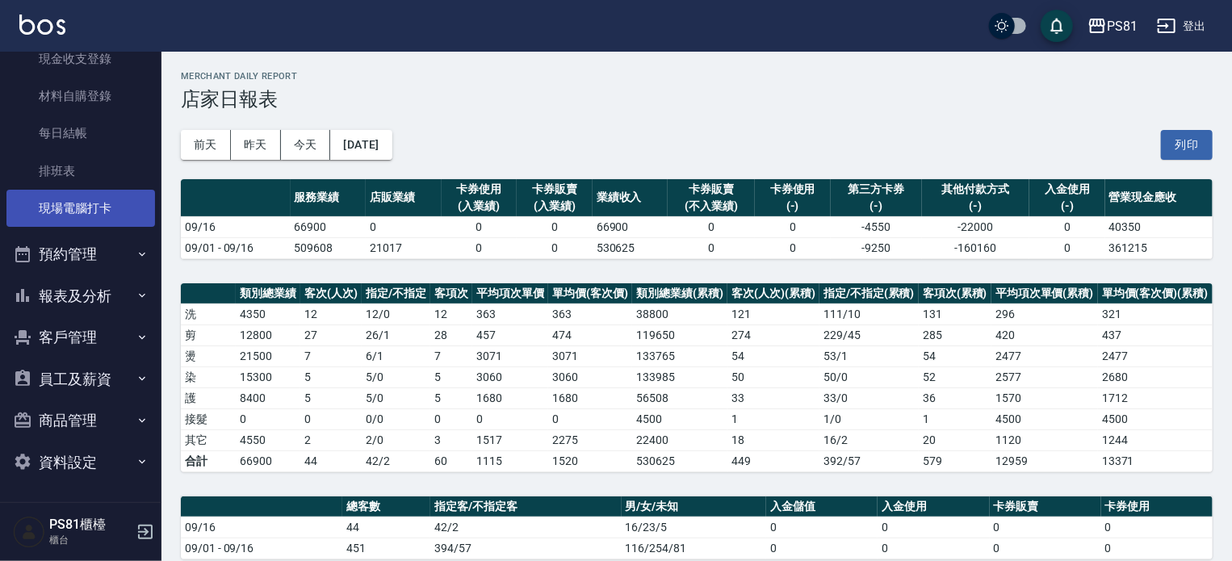
scroll to position [10, 0]
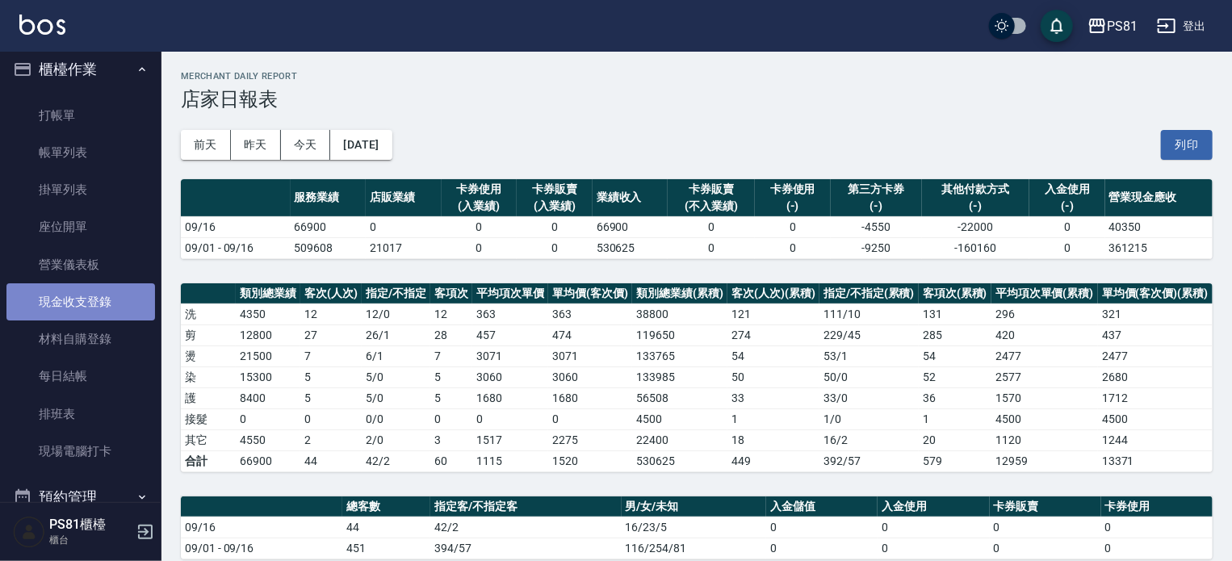
click at [111, 301] on link "現金收支登錄" at bounding box center [80, 301] width 149 height 37
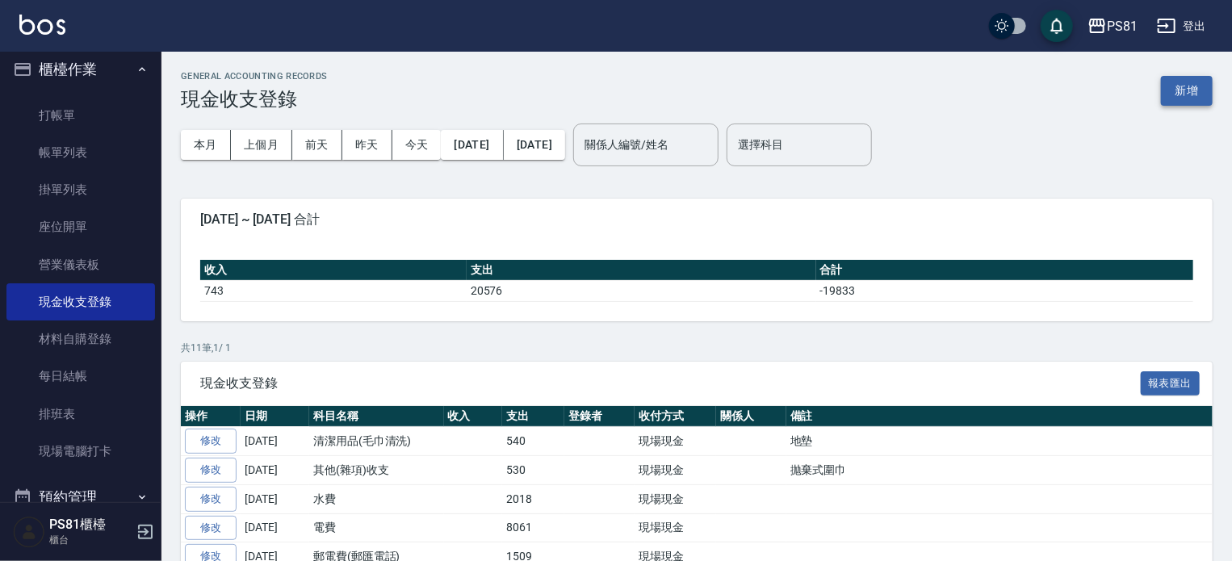
click at [1166, 97] on button "新增" at bounding box center [1187, 91] width 52 height 30
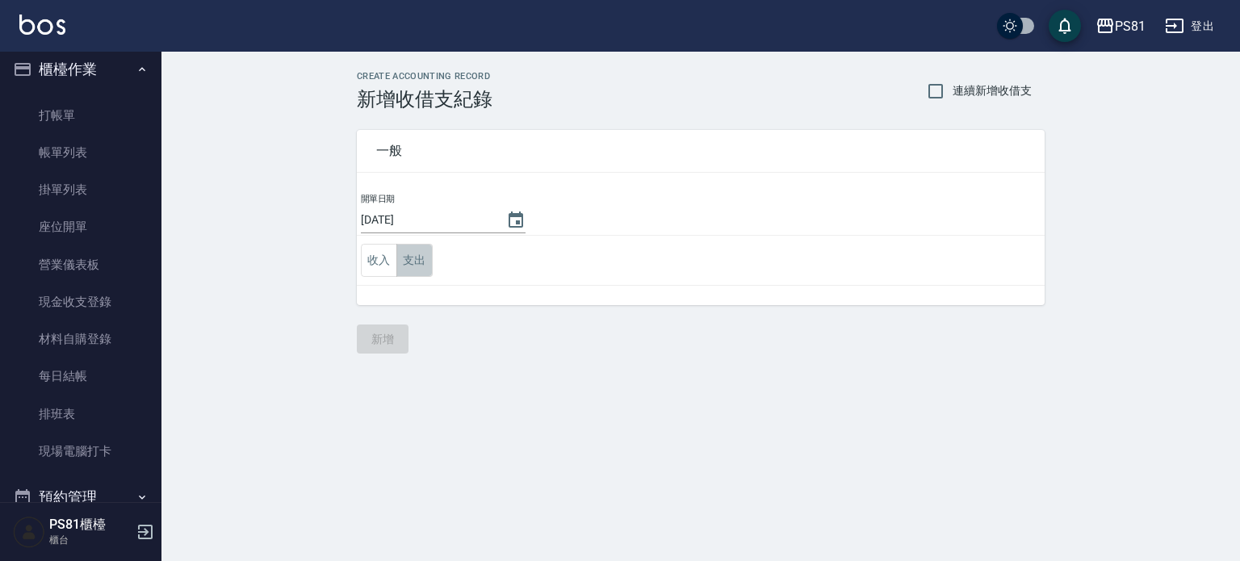
click at [419, 258] on button "支出" at bounding box center [414, 260] width 36 height 33
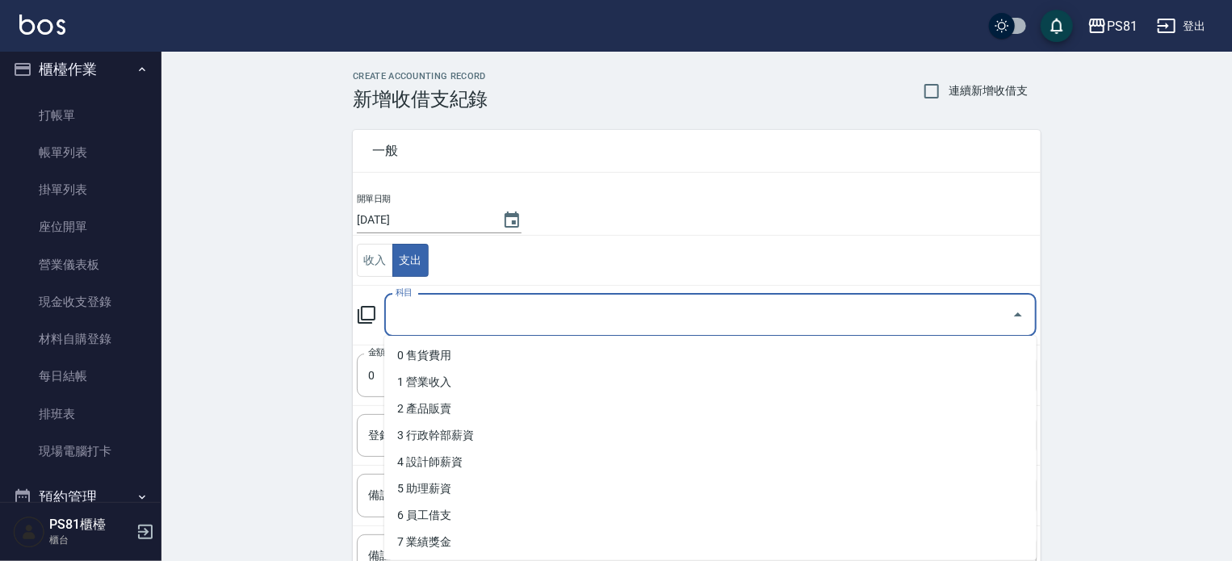
click at [496, 308] on input "科目" at bounding box center [699, 315] width 614 height 28
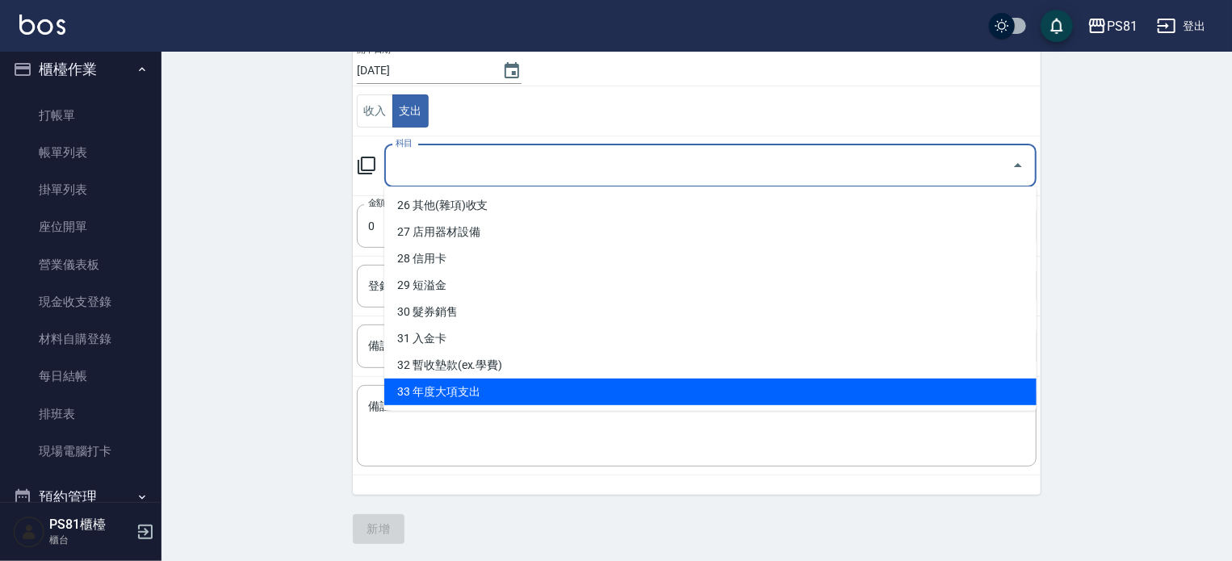
scroll to position [692, 0]
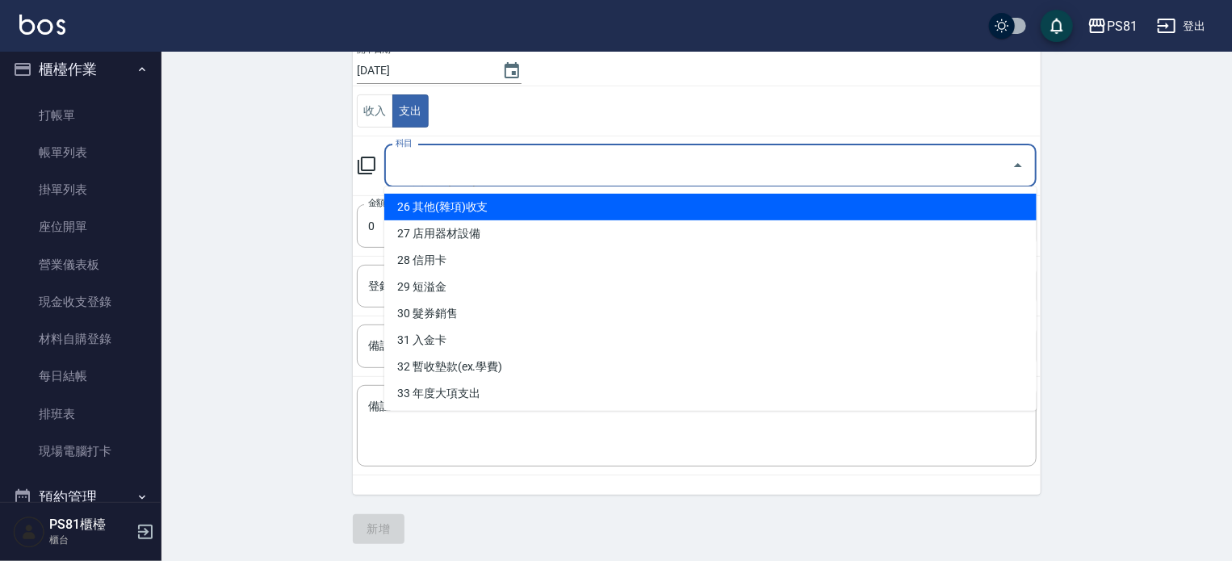
click at [498, 203] on li "26 其他(雜項)收支" at bounding box center [710, 207] width 652 height 27
type input "26 其他(雜項)收支"
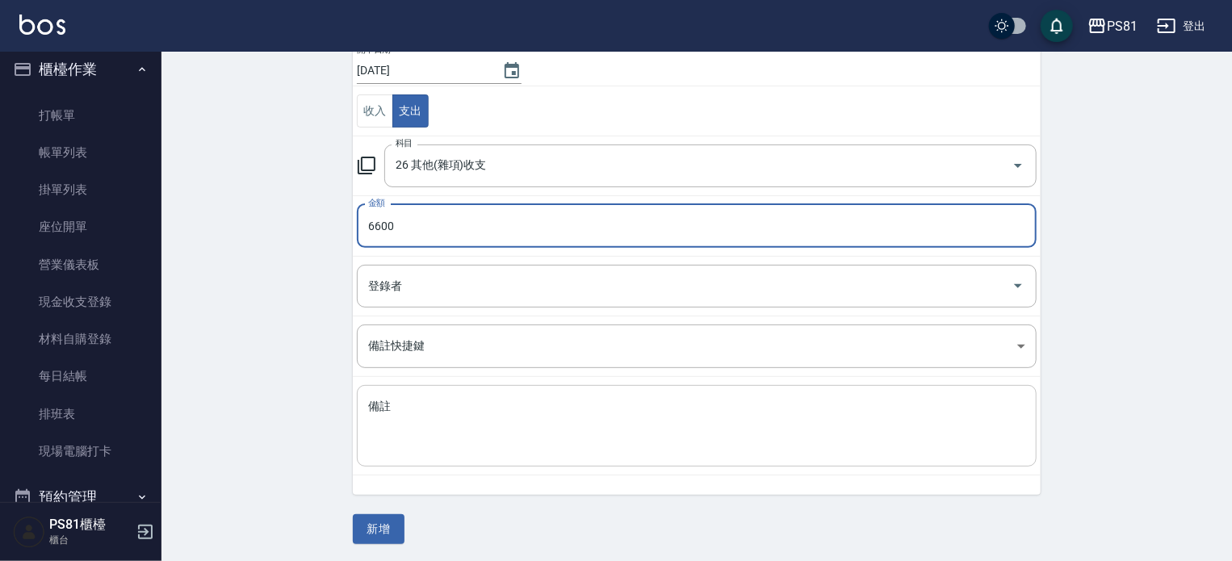
type input "6600"
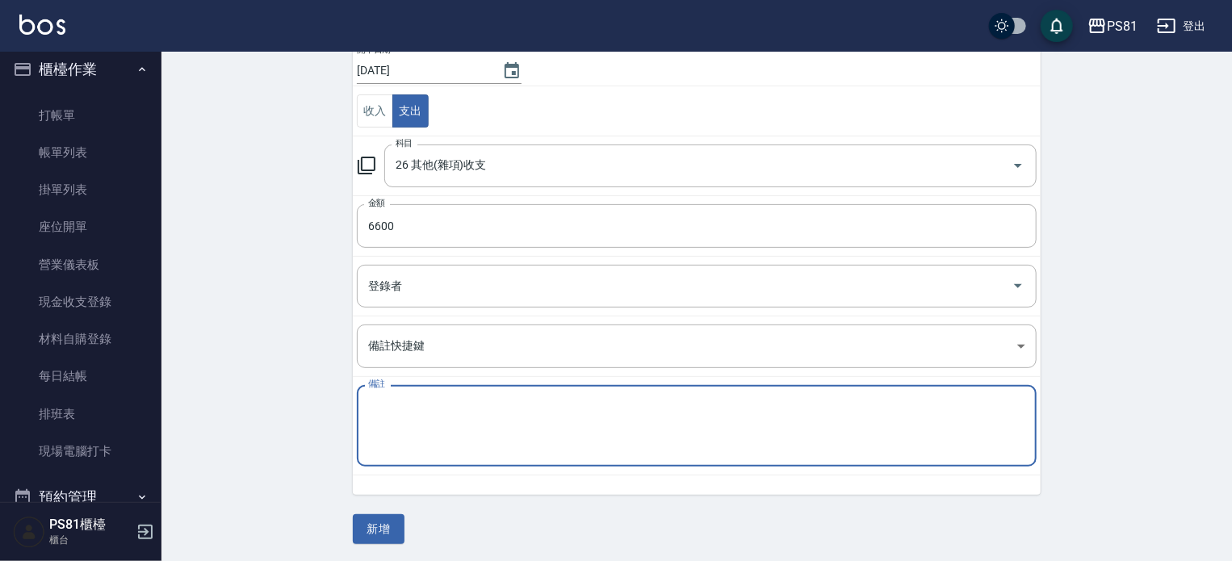
click at [569, 406] on textarea "備註" at bounding box center [696, 426] width 657 height 55
type textarea "5"
type textarea "中秋員工禮盒"
click at [440, 509] on div "一般 開單日期 2025/09/16 收入 支出 科目 26 其他(雜項)收支 科目 金額 6600 金額 登錄者 登錄者 備註快捷鍵 ​ 備註快捷鍵 備註 …" at bounding box center [697, 252] width 688 height 583
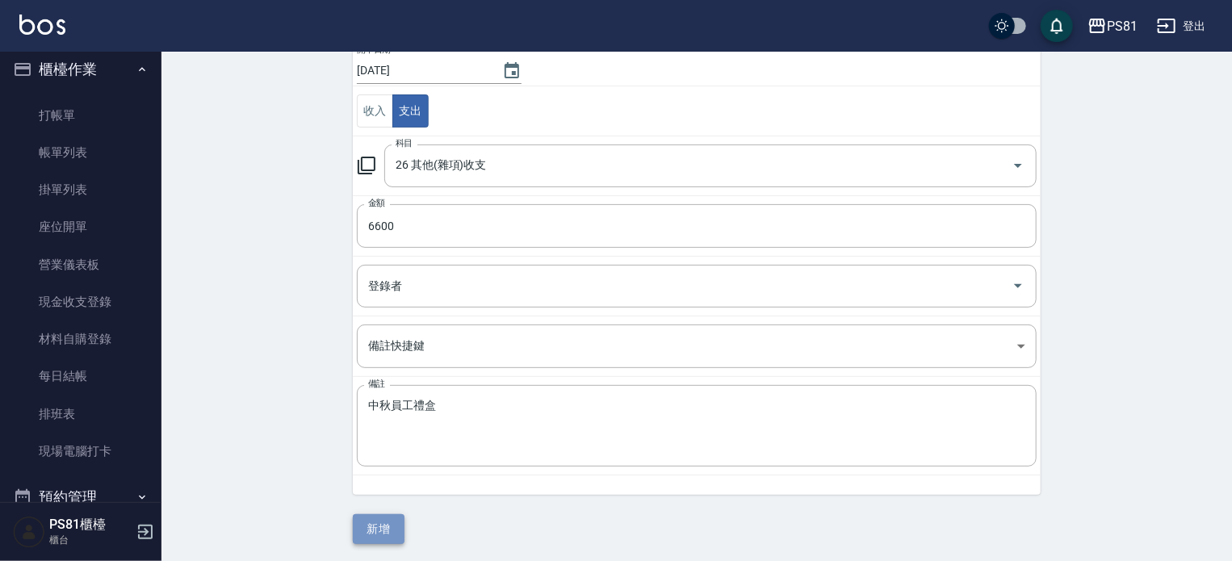
click at [399, 534] on button "新增" at bounding box center [379, 529] width 52 height 30
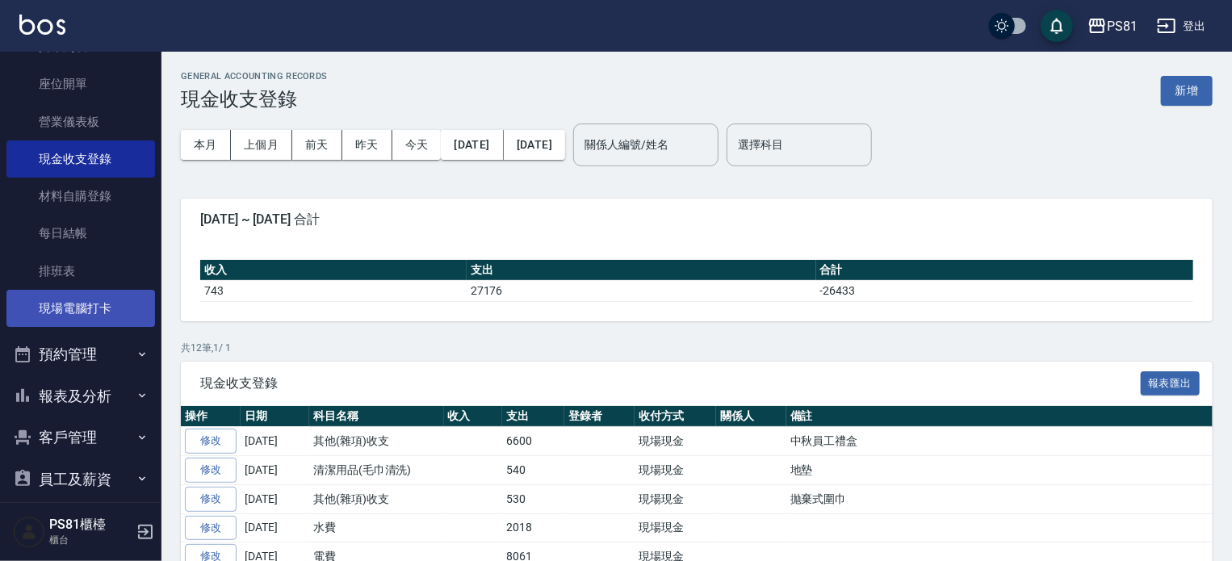
scroll to position [252, 0]
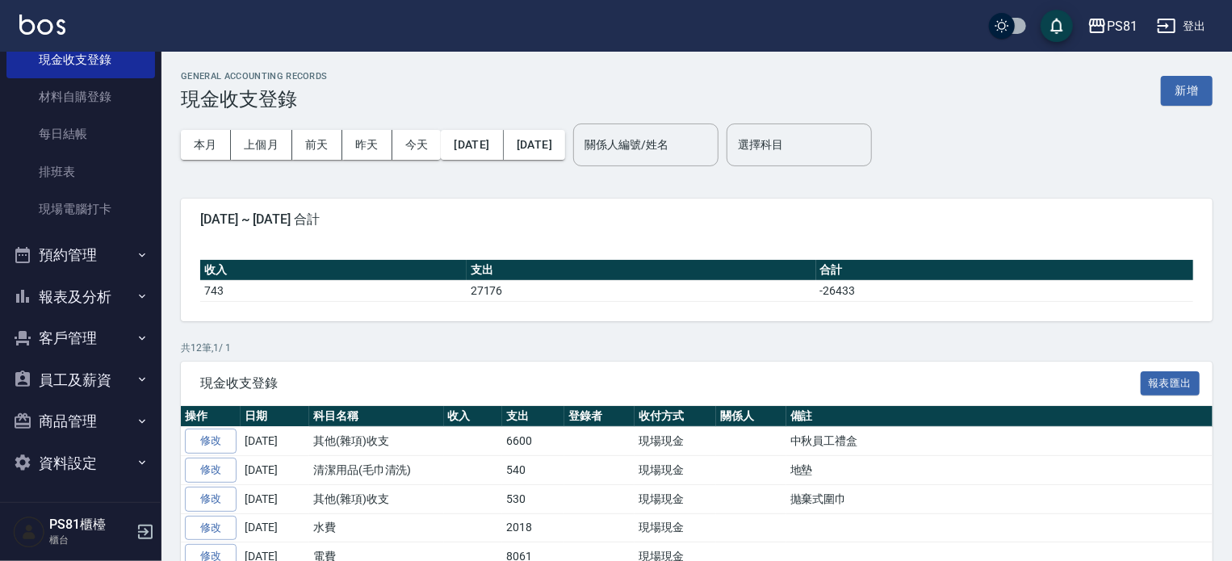
click at [97, 293] on button "報表及分析" at bounding box center [80, 297] width 149 height 42
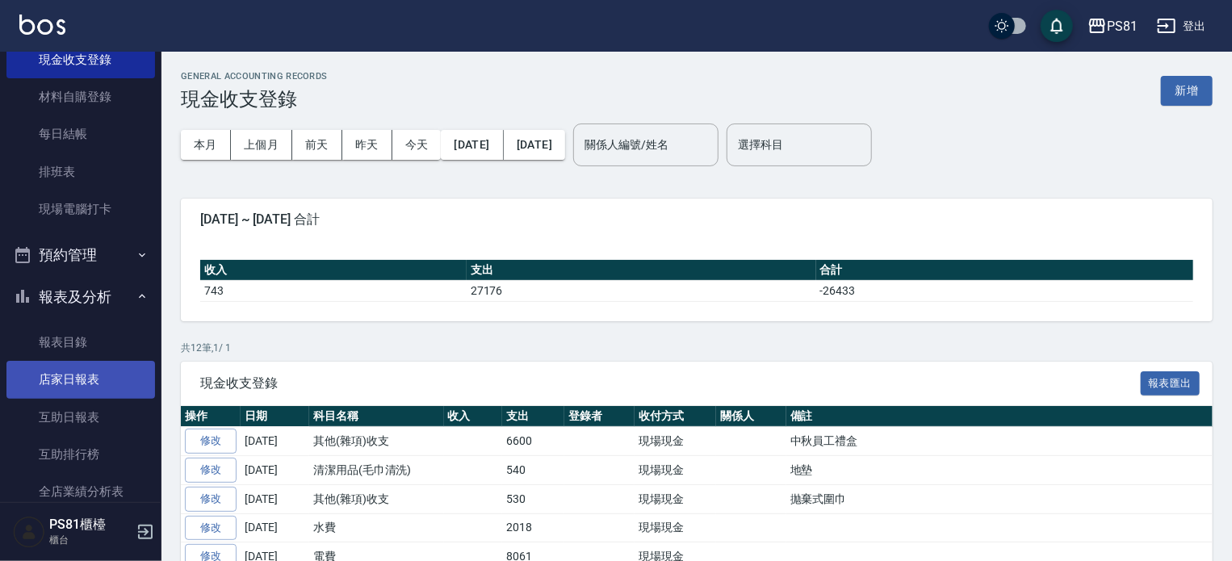
click at [92, 370] on link "店家日報表" at bounding box center [80, 379] width 149 height 37
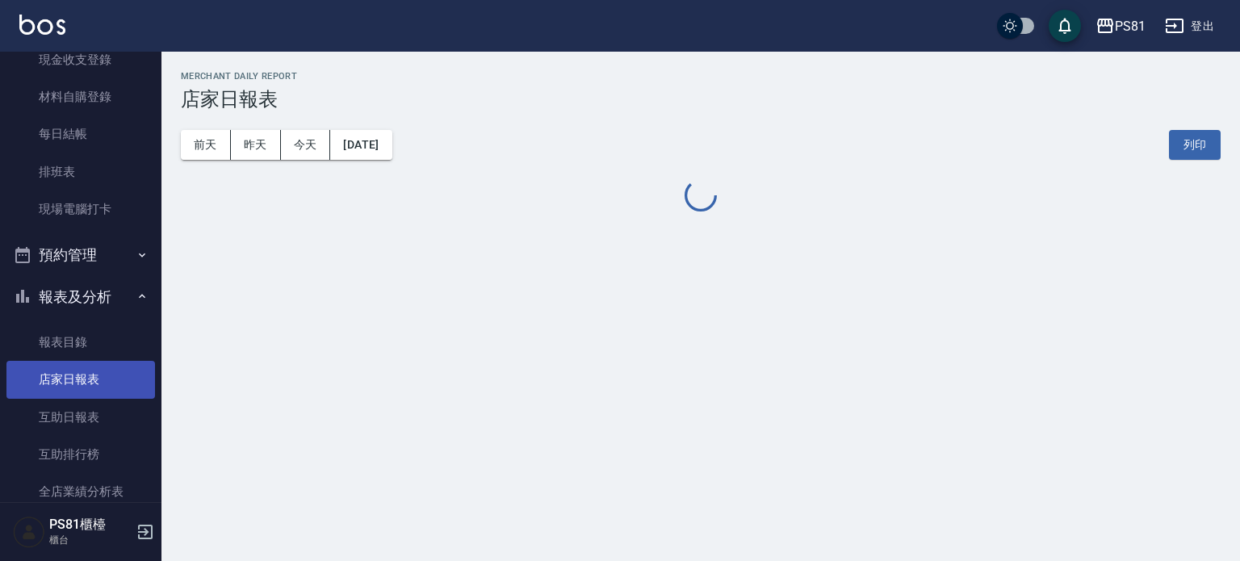
click at [92, 370] on link "店家日報表" at bounding box center [80, 379] width 149 height 37
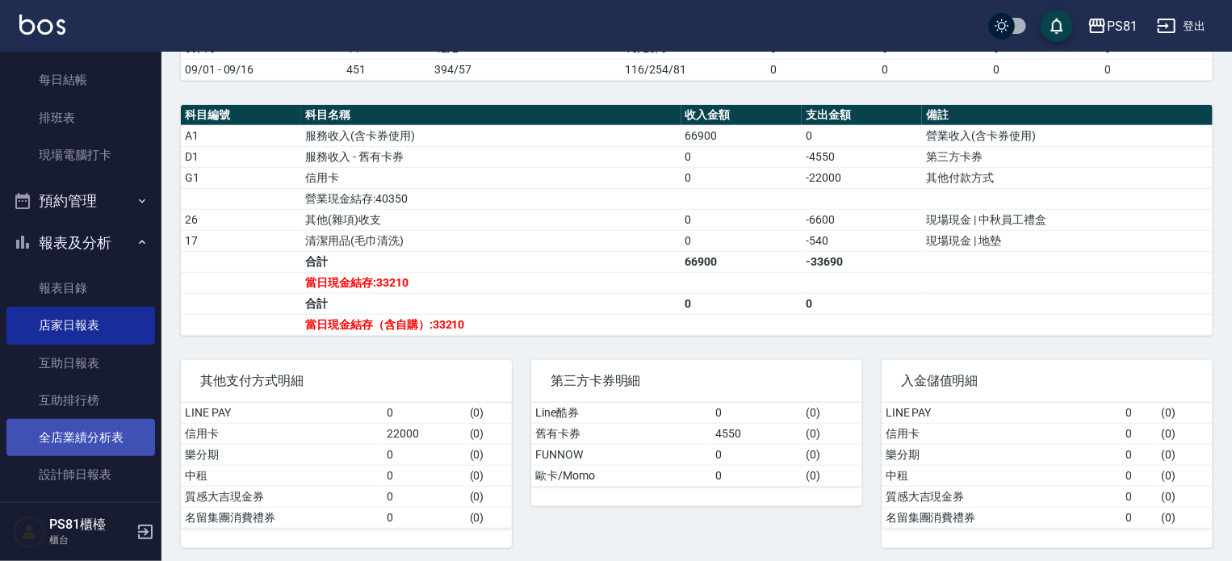
scroll to position [333, 0]
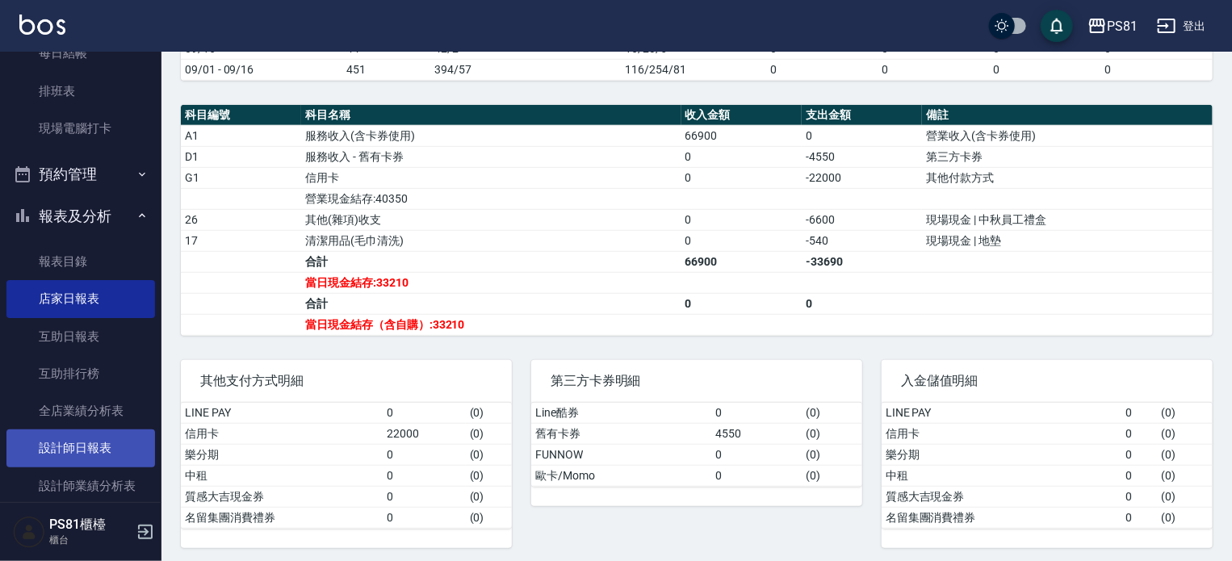
click at [115, 446] on link "設計師日報表" at bounding box center [80, 448] width 149 height 37
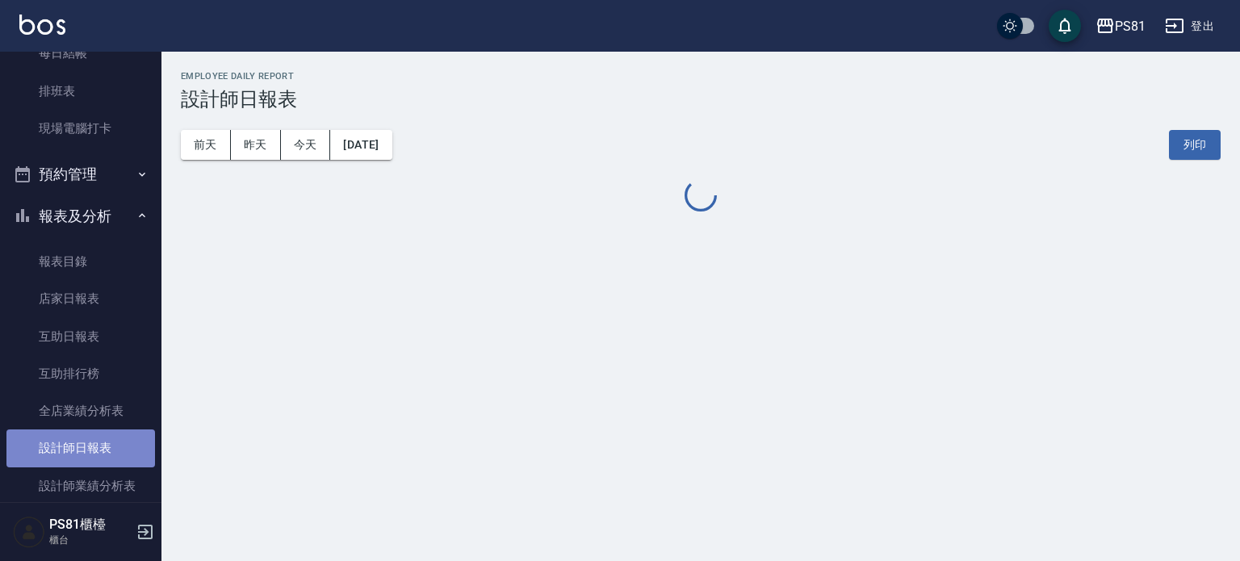
click at [116, 446] on link "設計師日報表" at bounding box center [80, 448] width 149 height 37
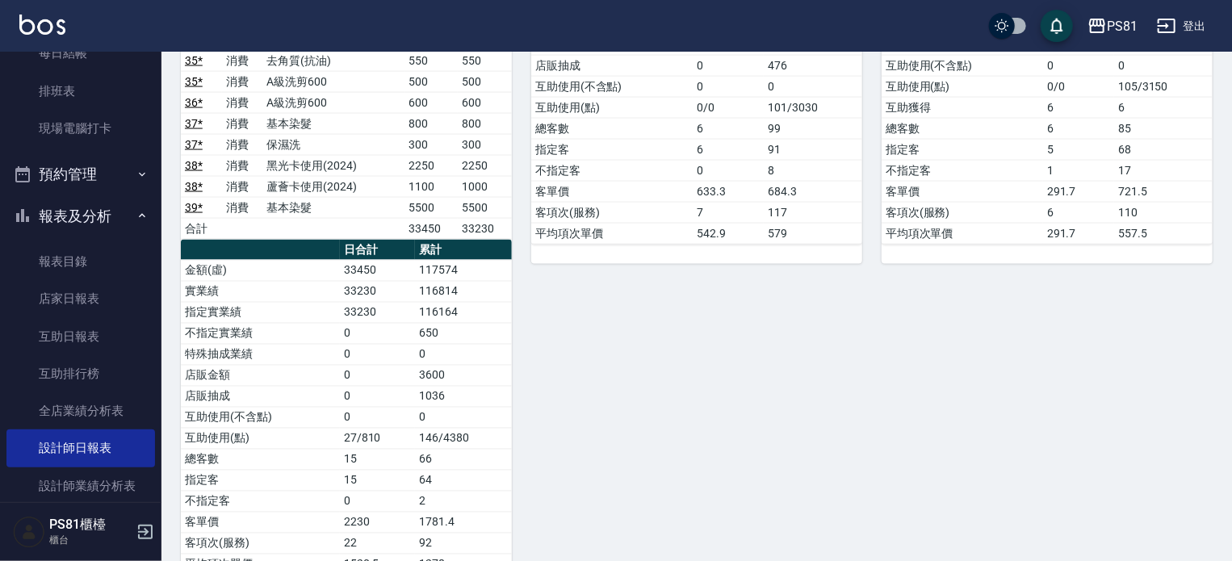
scroll to position [1301, 0]
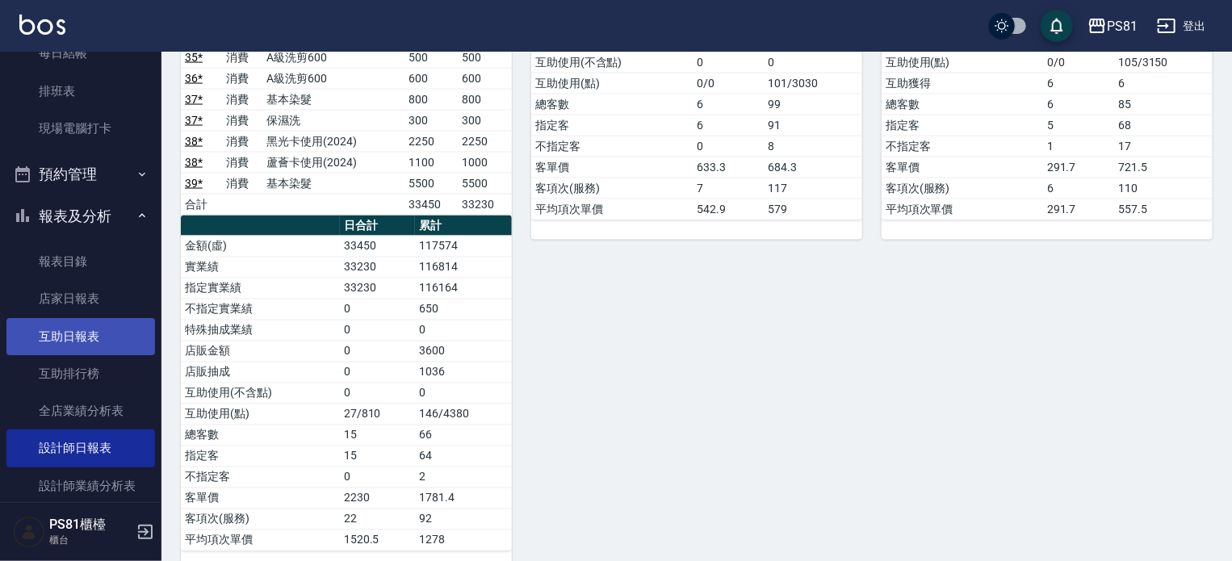
click at [74, 328] on link "互助日報表" at bounding box center [80, 336] width 149 height 37
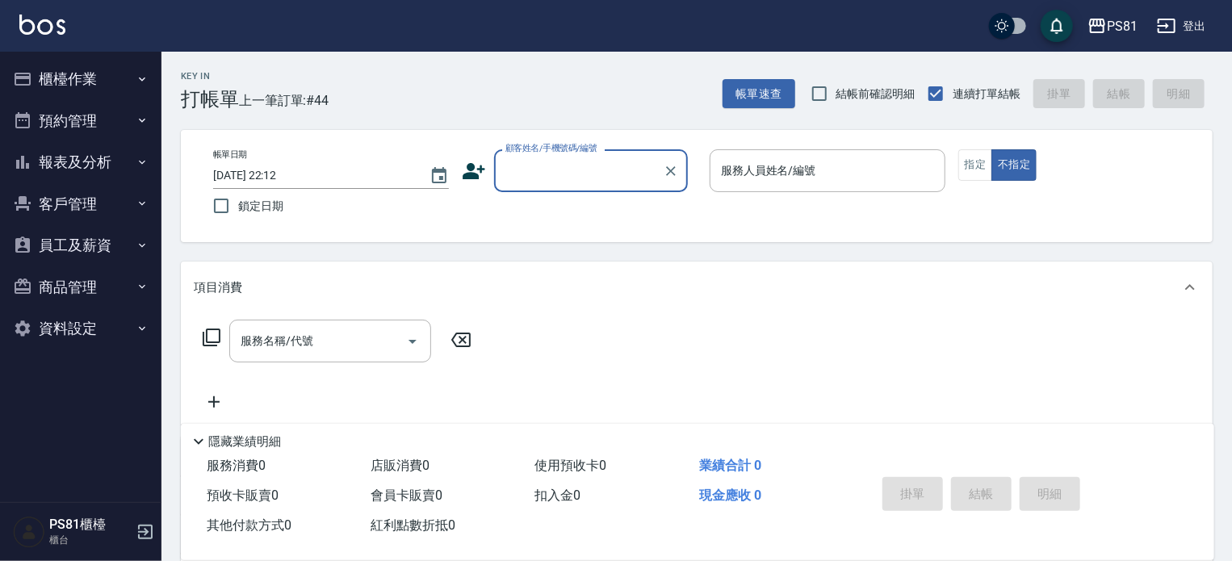
click at [68, 149] on button "報表及分析" at bounding box center [80, 162] width 149 height 42
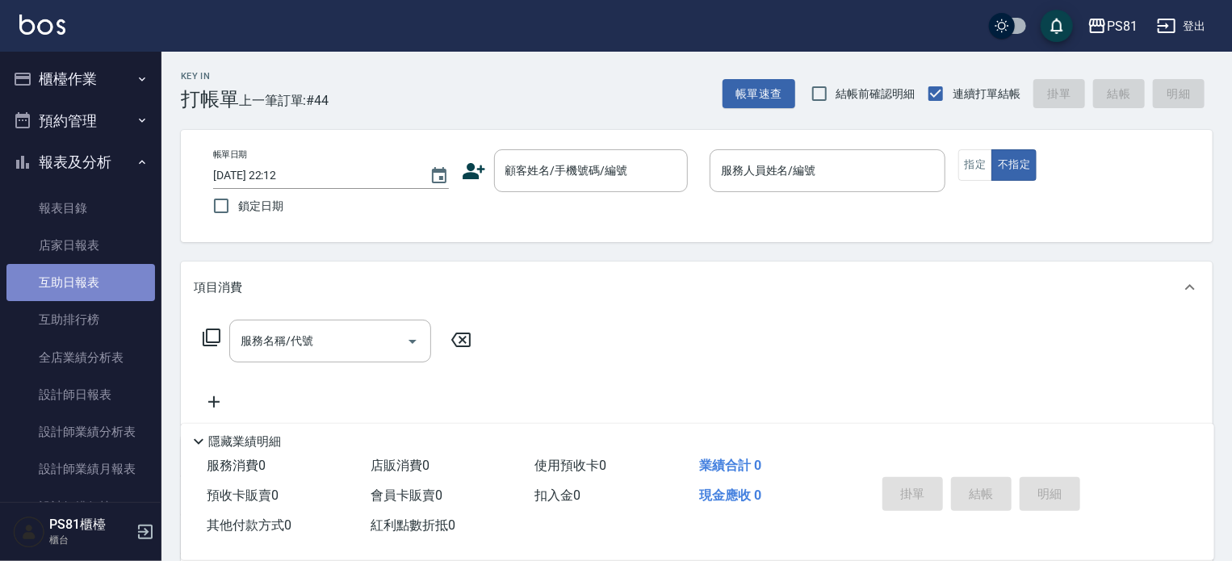
click at [92, 281] on link "互助日報表" at bounding box center [80, 282] width 149 height 37
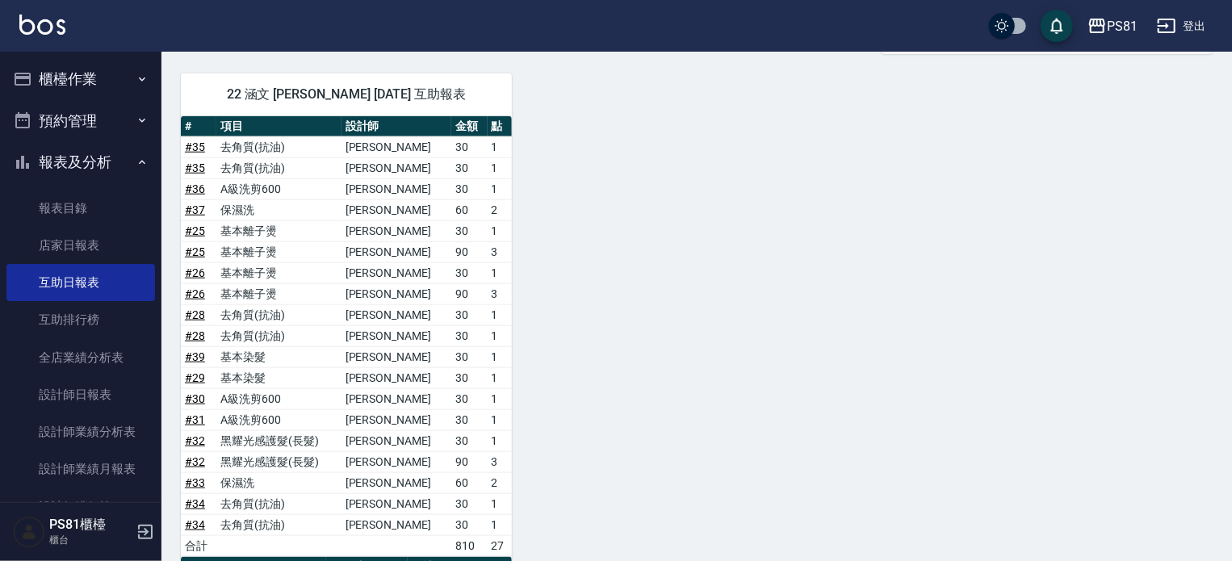
scroll to position [683, 0]
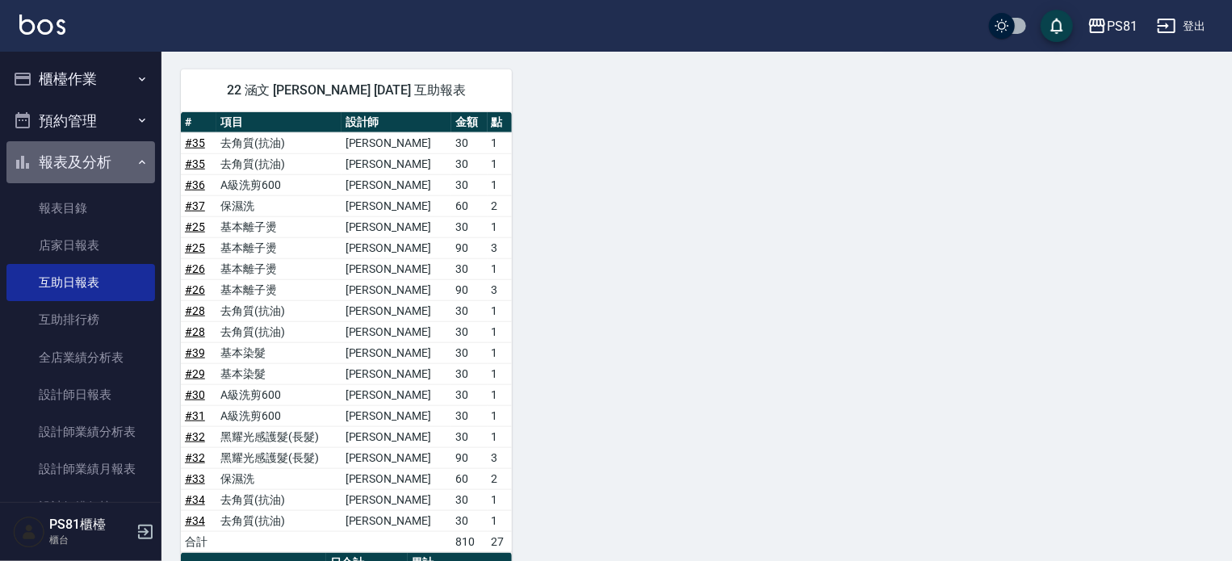
click at [86, 170] on button "報表及分析" at bounding box center [80, 162] width 149 height 42
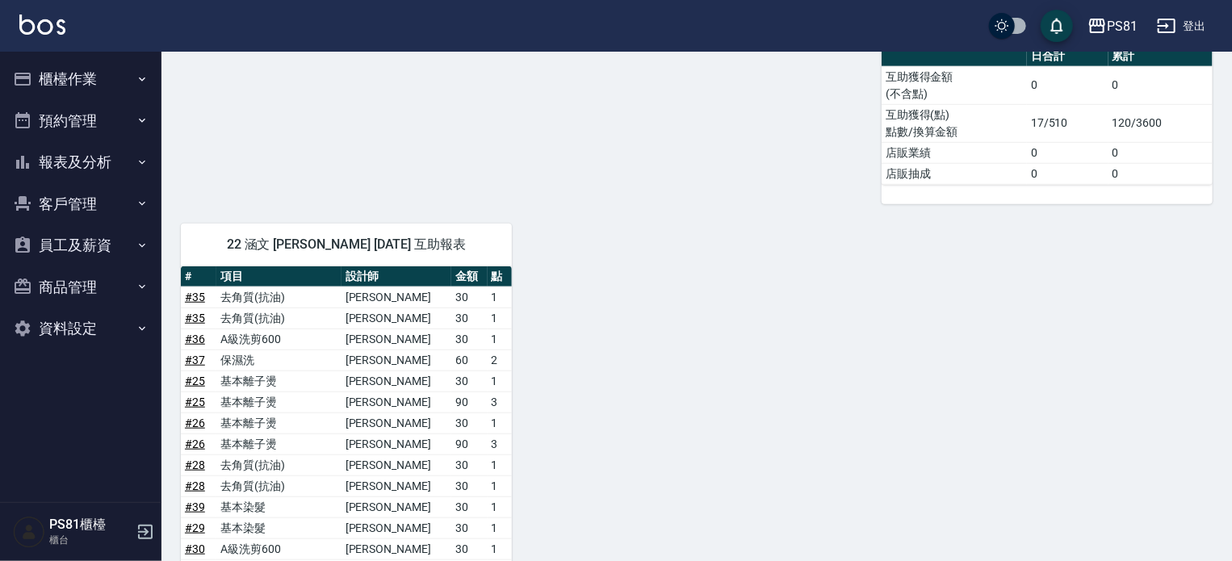
scroll to position [199, 0]
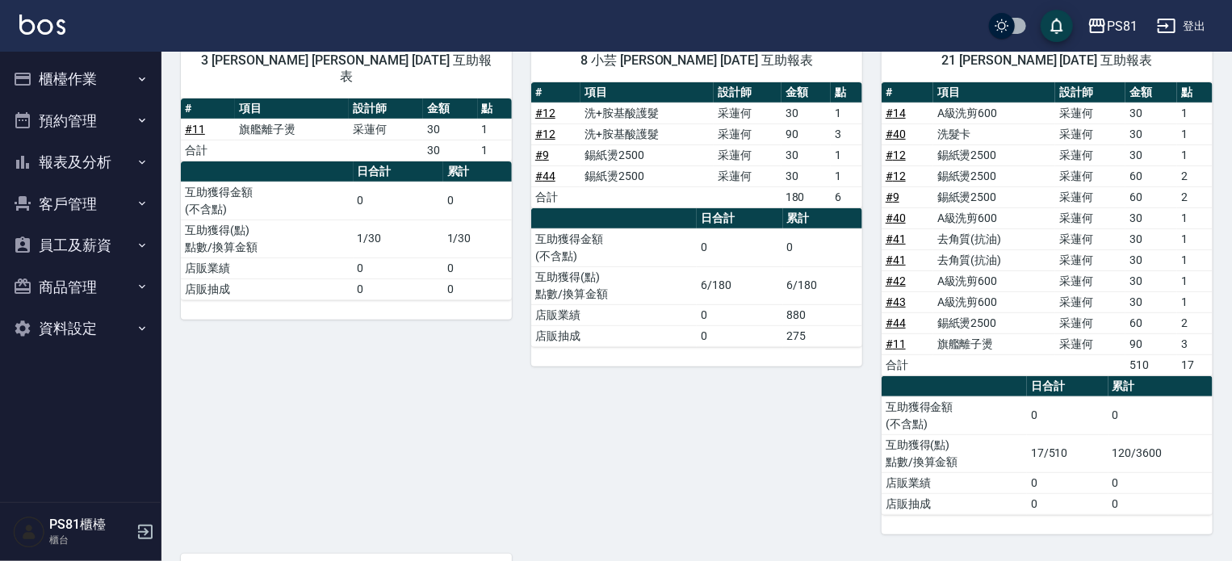
click at [57, 77] on button "櫃檯作業" at bounding box center [80, 79] width 149 height 42
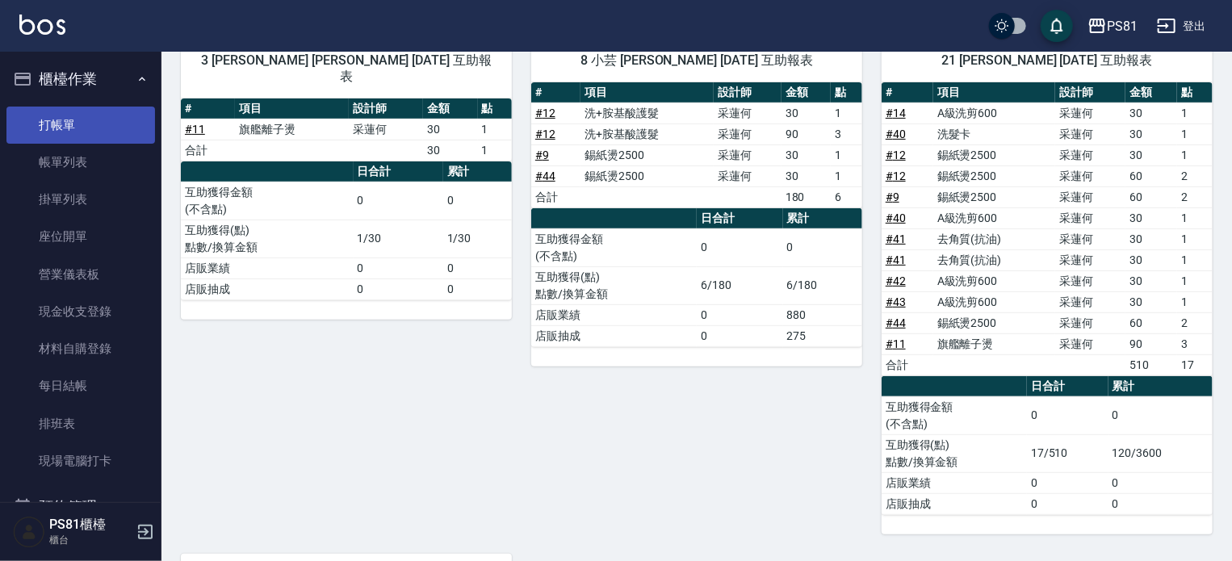
click at [78, 115] on link "打帳單" at bounding box center [80, 125] width 149 height 37
